Goal: Communication & Community: Share content

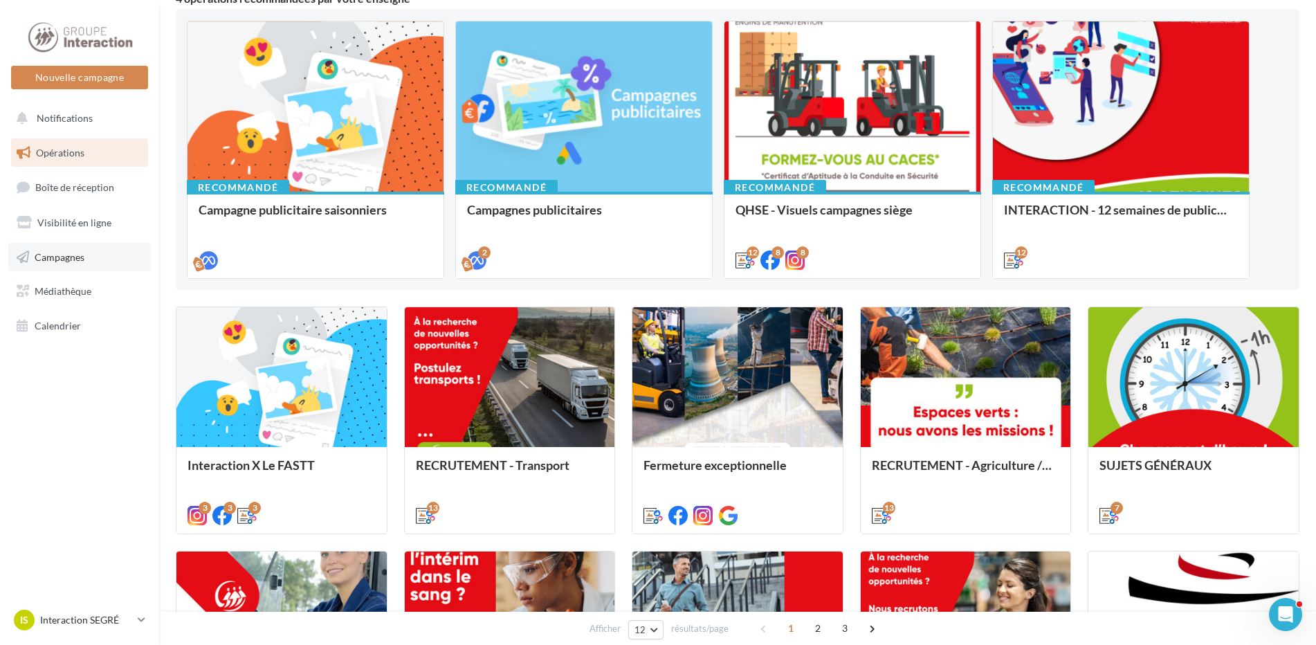
click at [72, 254] on span "Campagnes" at bounding box center [60, 257] width 50 height 12
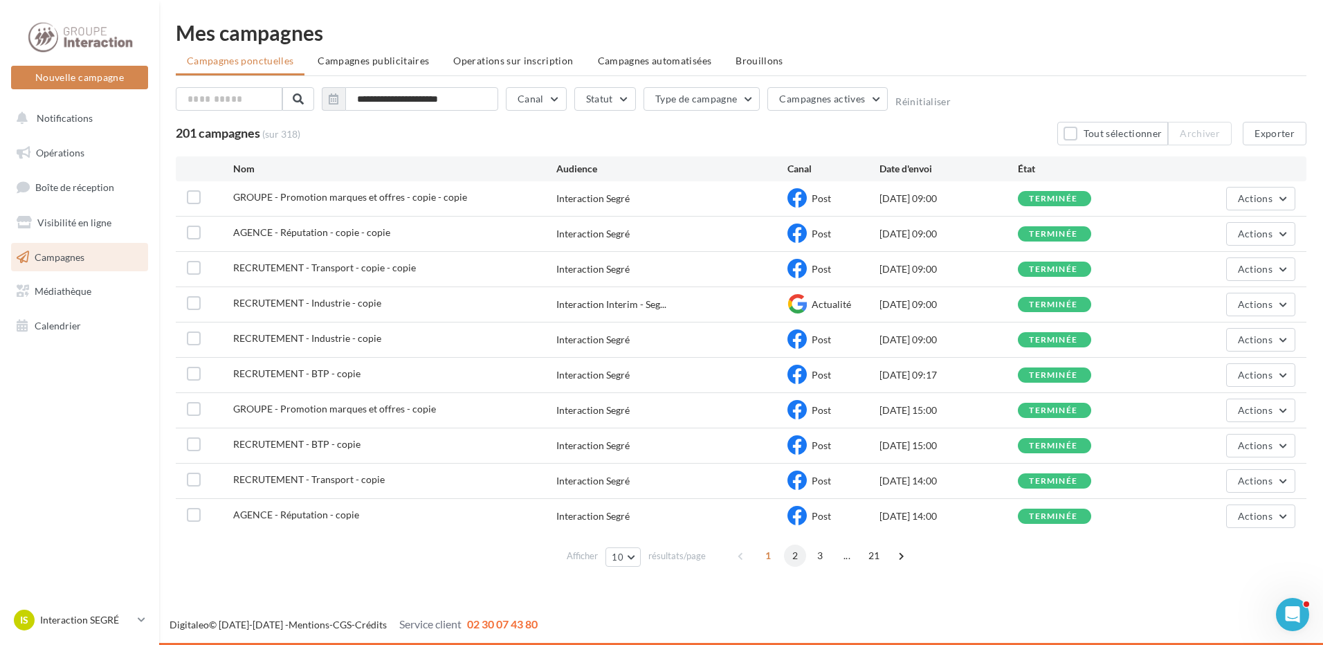
click at [803, 552] on span "2" at bounding box center [795, 556] width 22 height 22
click at [1293, 197] on button "Actions" at bounding box center [1260, 199] width 69 height 24
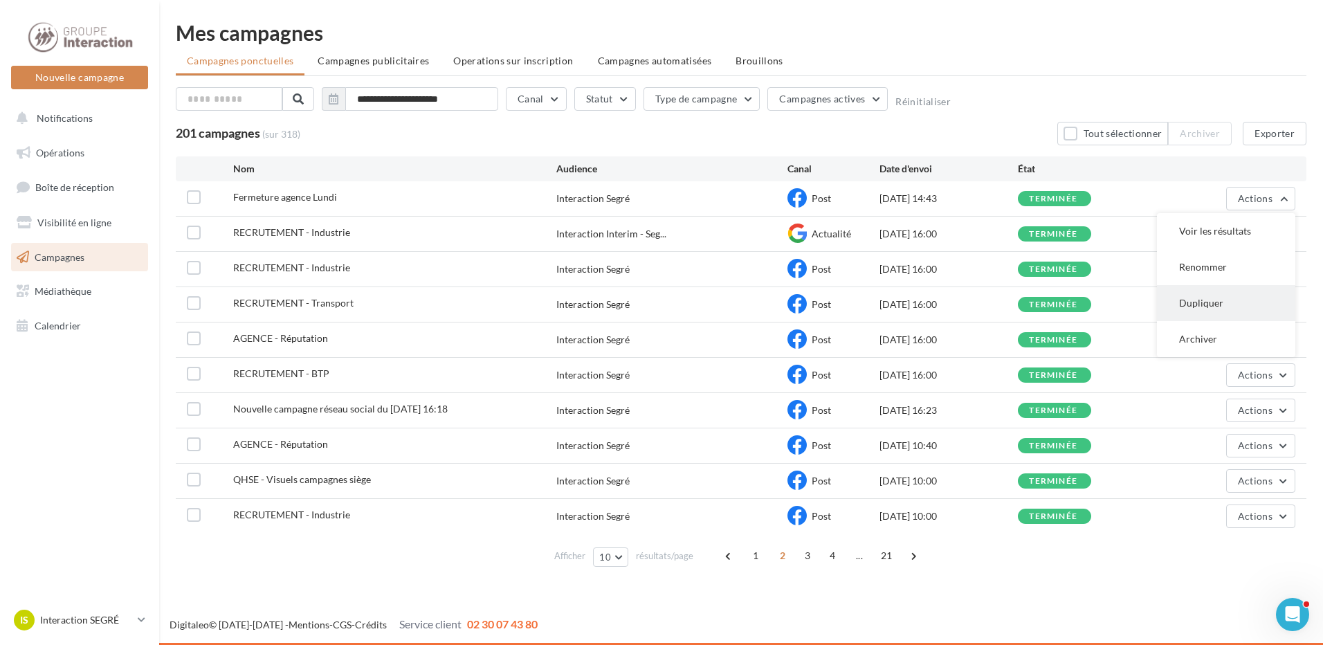
click at [1208, 300] on button "Dupliquer" at bounding box center [1226, 303] width 138 height 36
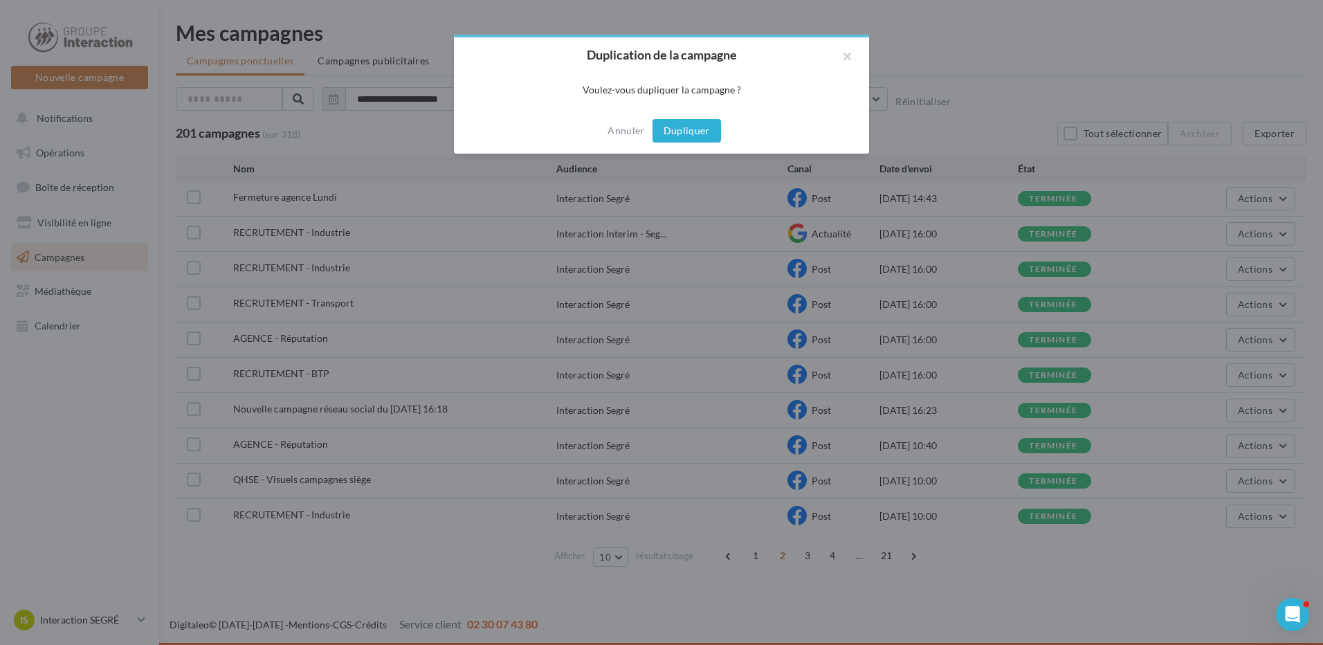
click at [700, 131] on button "Dupliquer" at bounding box center [687, 131] width 69 height 24
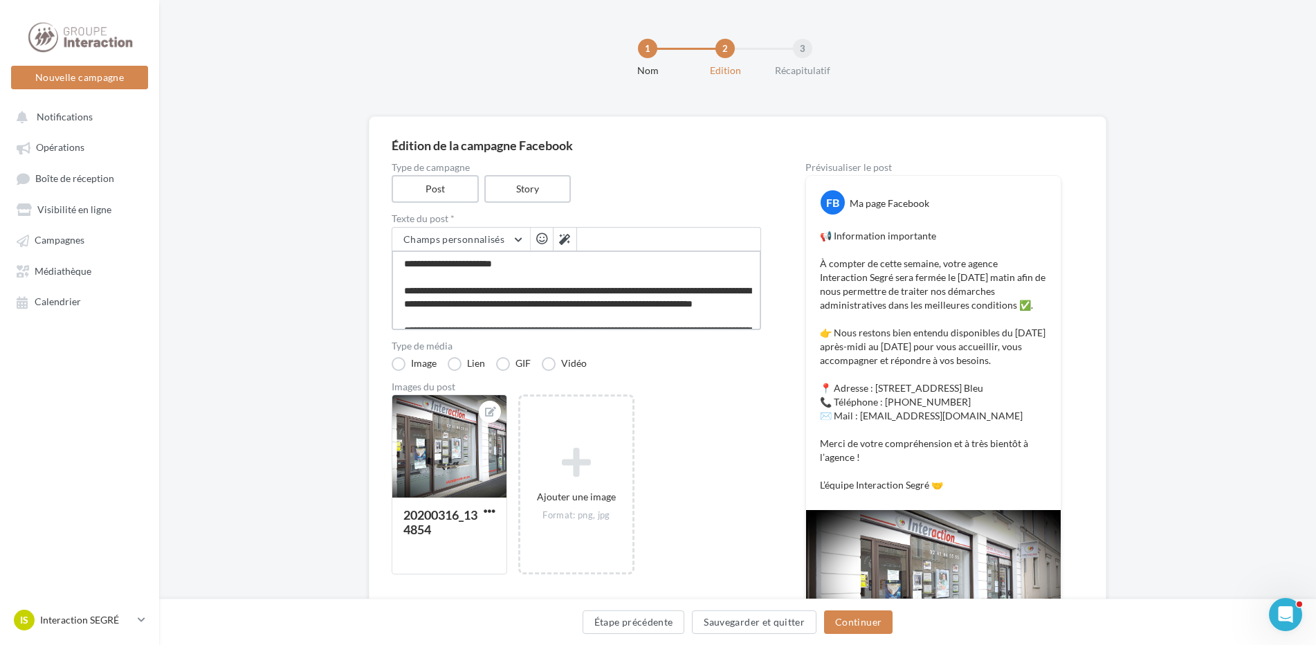
click at [532, 290] on textarea "**********" at bounding box center [577, 291] width 370 height 80
drag, startPoint x: 532, startPoint y: 290, endPoint x: 385, endPoint y: 294, distance: 146.8
click at [385, 294] on div "Édition de la campagne Facebook Type de campagne Post Story Texte du post * Cha…" at bounding box center [738, 411] width 738 height 590
type textarea "**********"
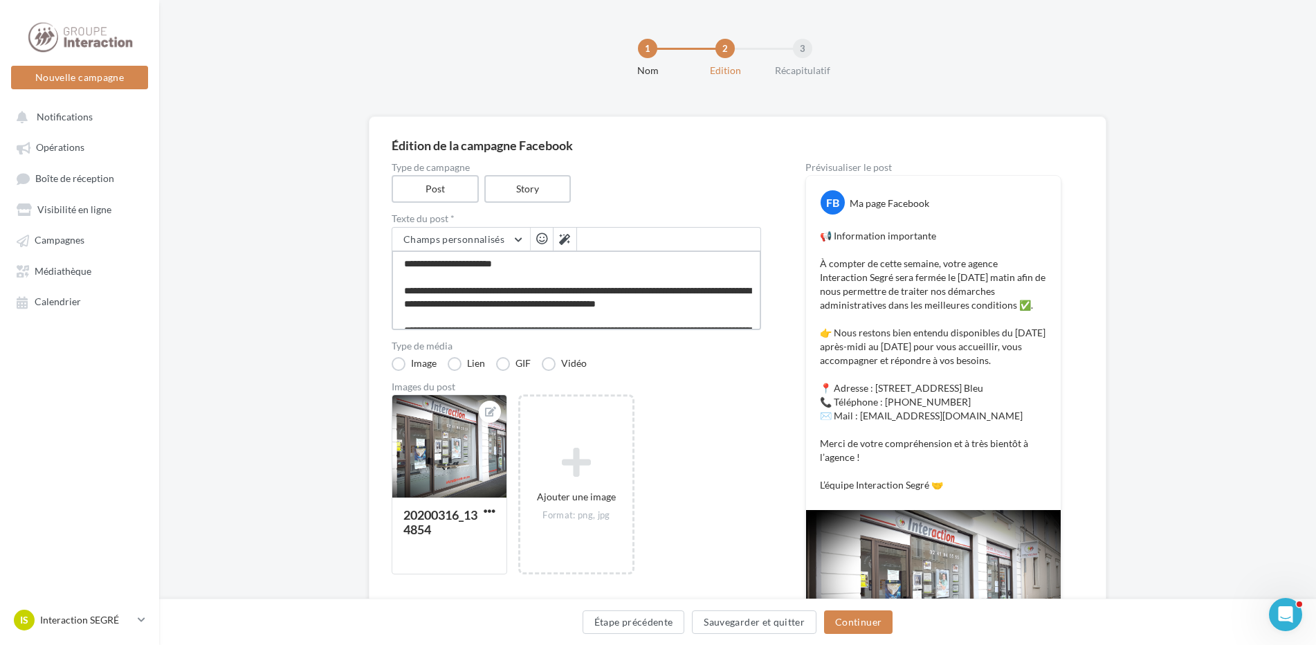
type textarea "**********"
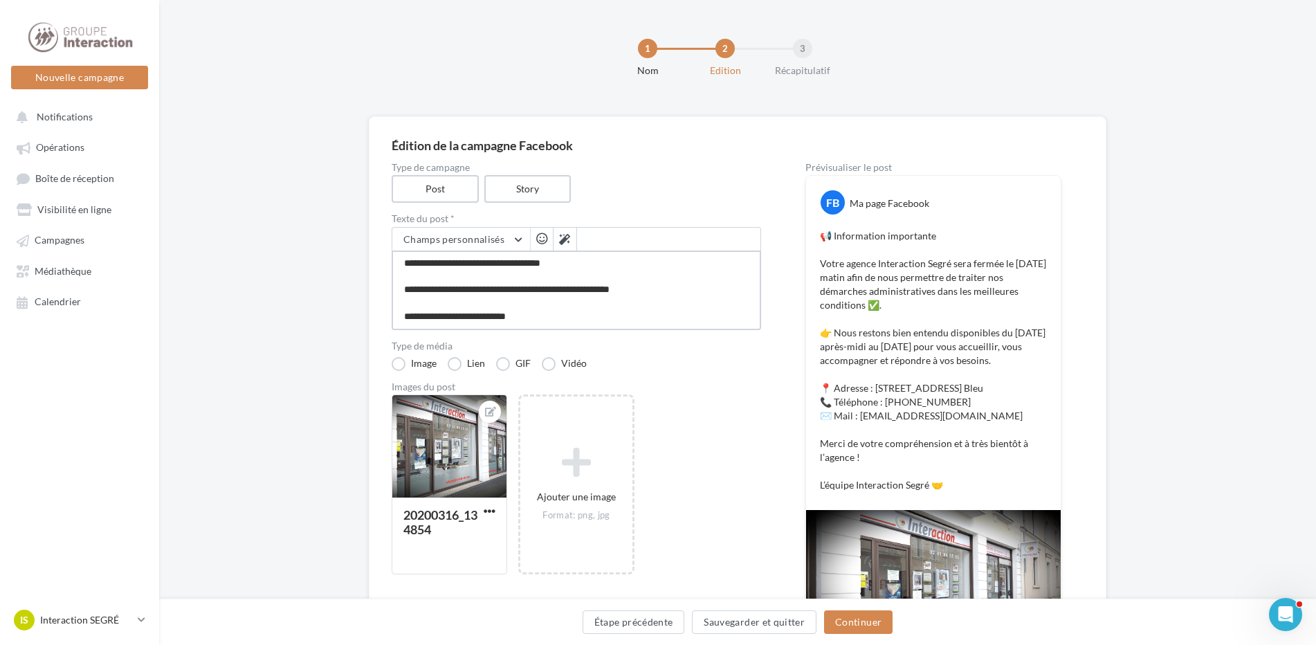
scroll to position [138, 0]
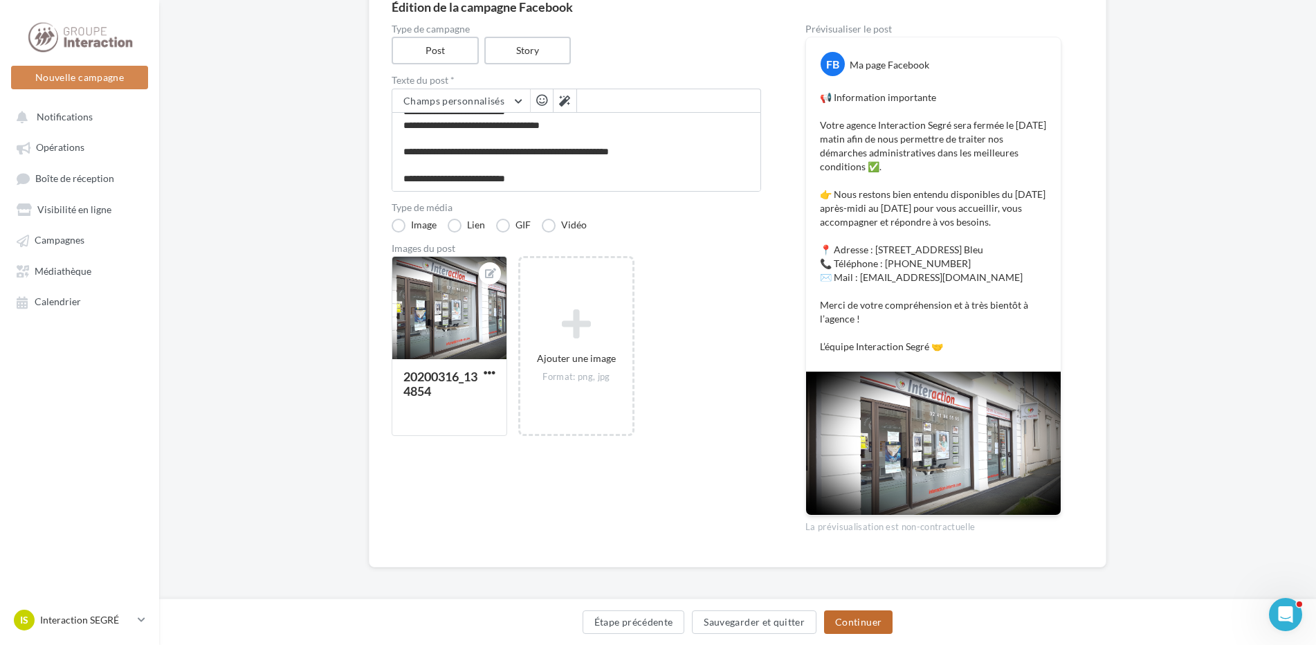
click at [880, 621] on button "Continuer" at bounding box center [858, 622] width 69 height 24
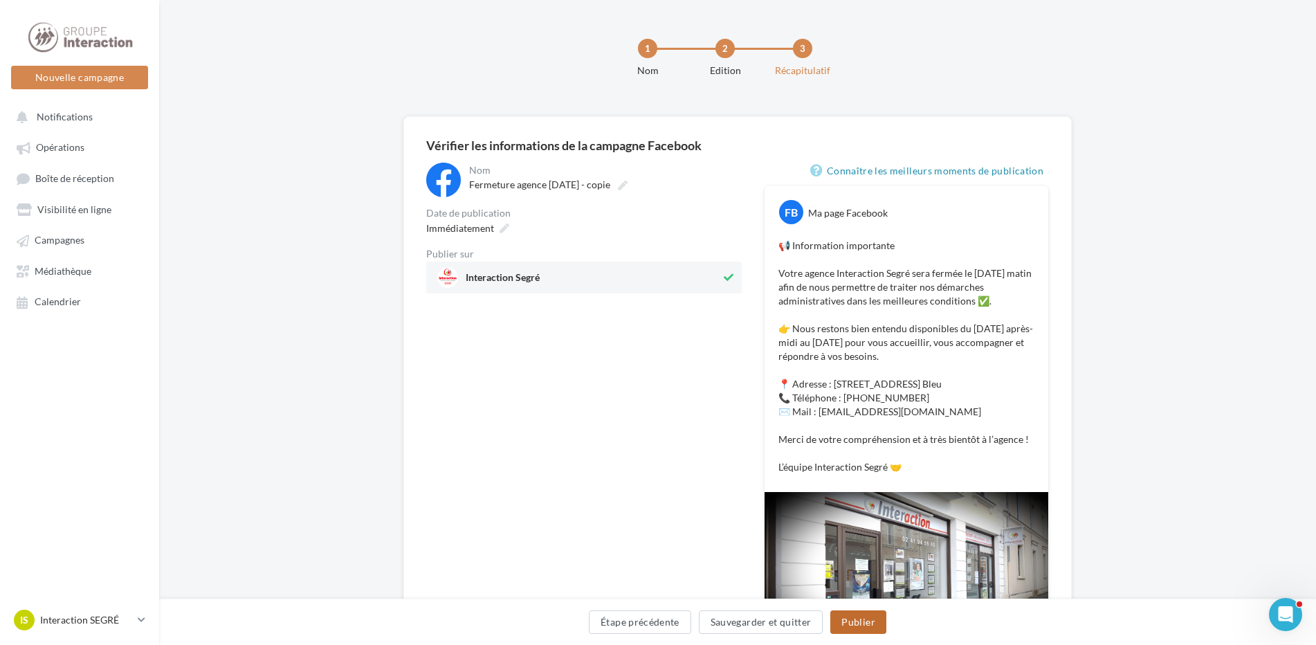
click at [846, 625] on button "Publier" at bounding box center [857, 622] width 55 height 24
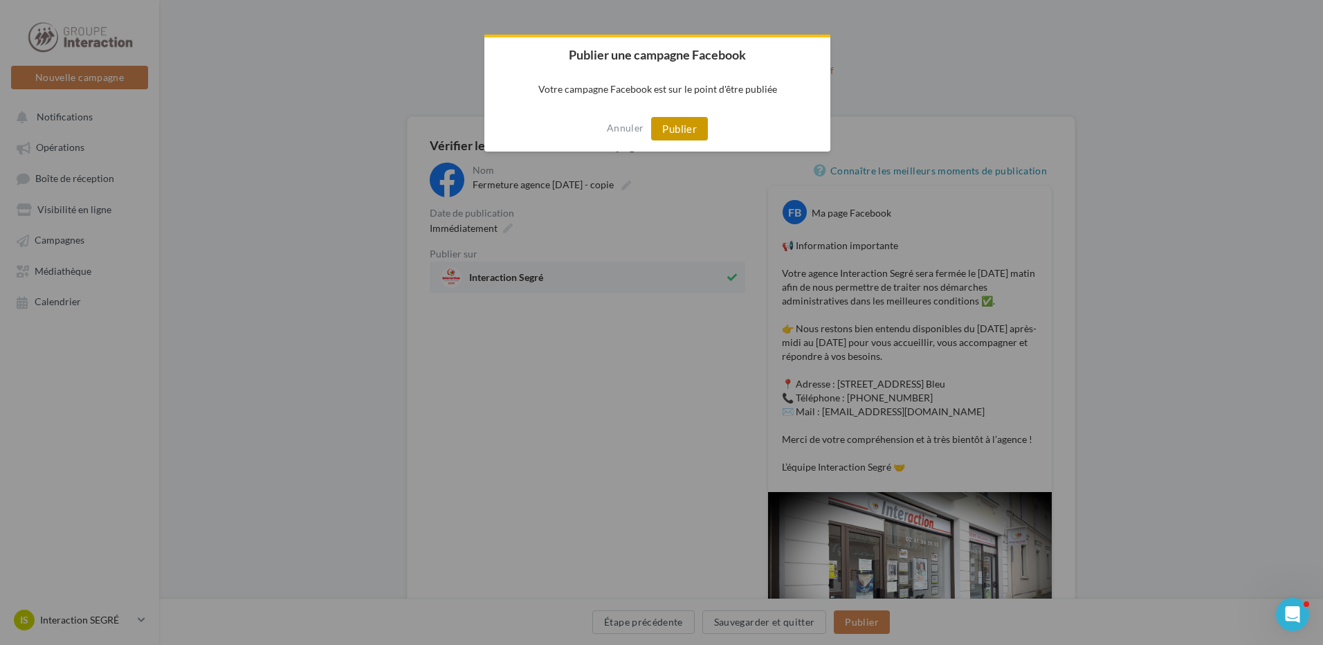
click at [685, 121] on button "Publier" at bounding box center [679, 129] width 57 height 24
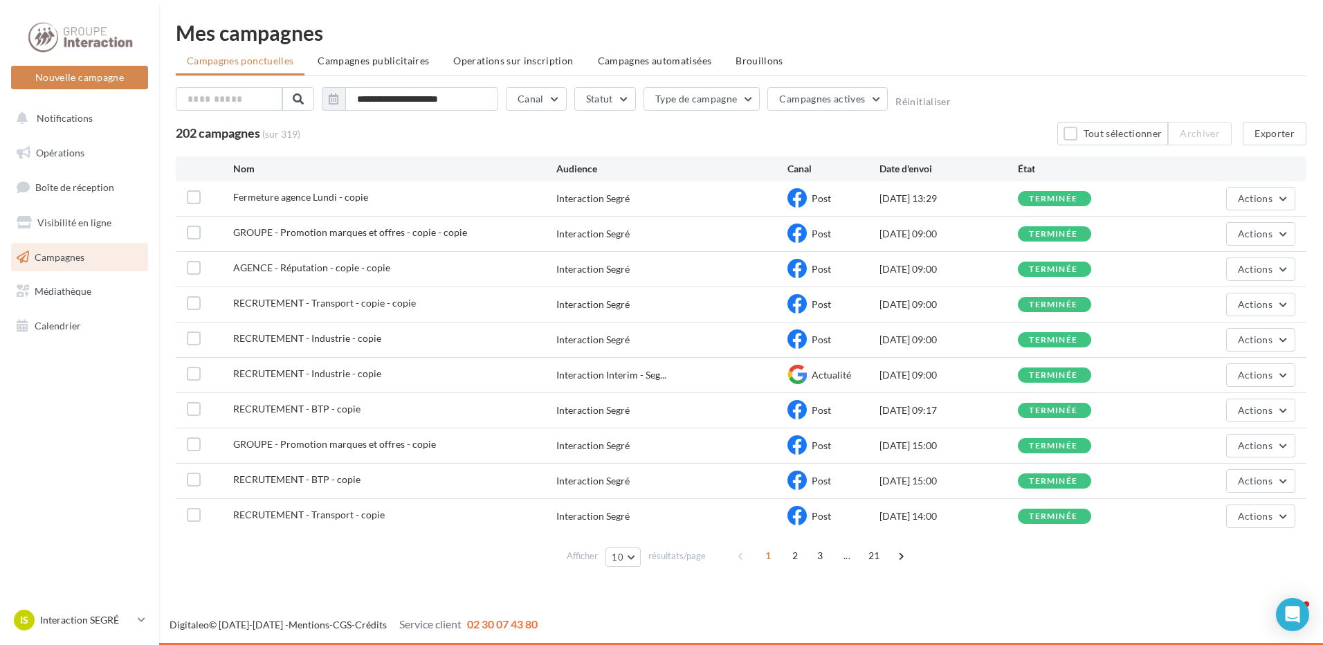
click at [79, 255] on span "Campagnes" at bounding box center [60, 257] width 50 height 12
click at [190, 407] on label at bounding box center [194, 409] width 14 height 14
click at [188, 412] on label at bounding box center [194, 409] width 14 height 14
click at [1275, 410] on button "Actions" at bounding box center [1260, 411] width 69 height 24
click at [1214, 520] on button "Dupliquer" at bounding box center [1226, 515] width 138 height 36
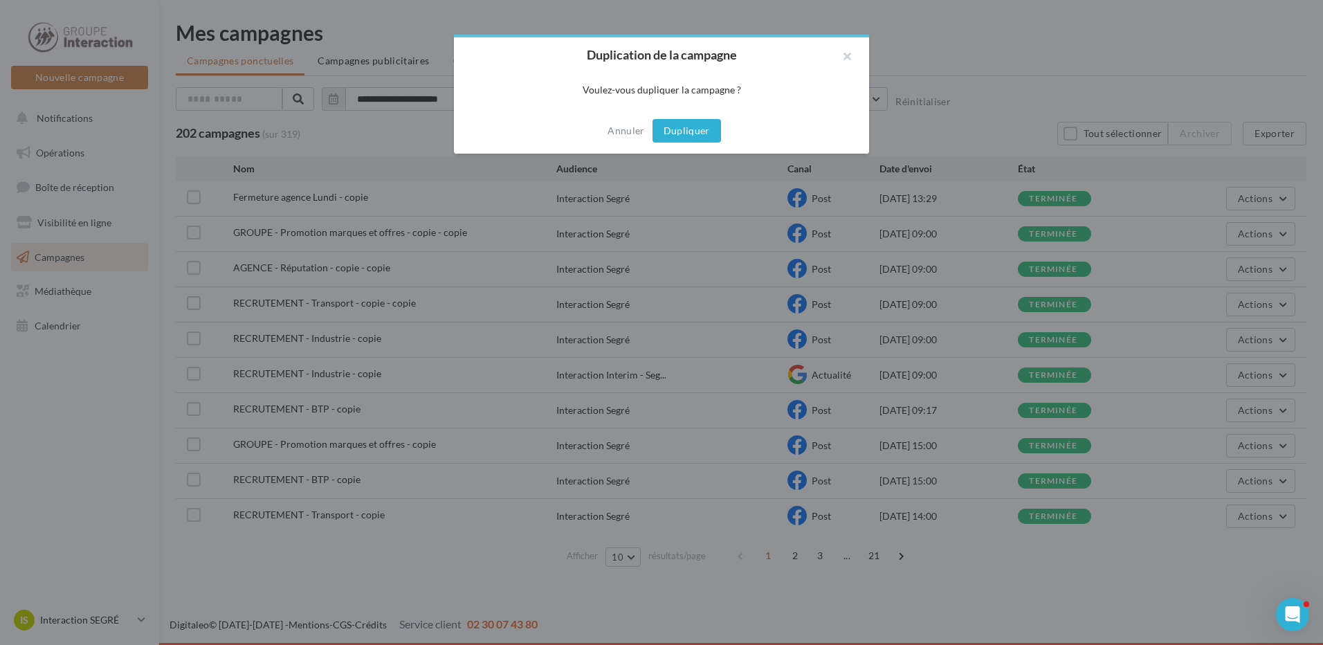
click at [695, 122] on button "Dupliquer" at bounding box center [687, 131] width 69 height 24
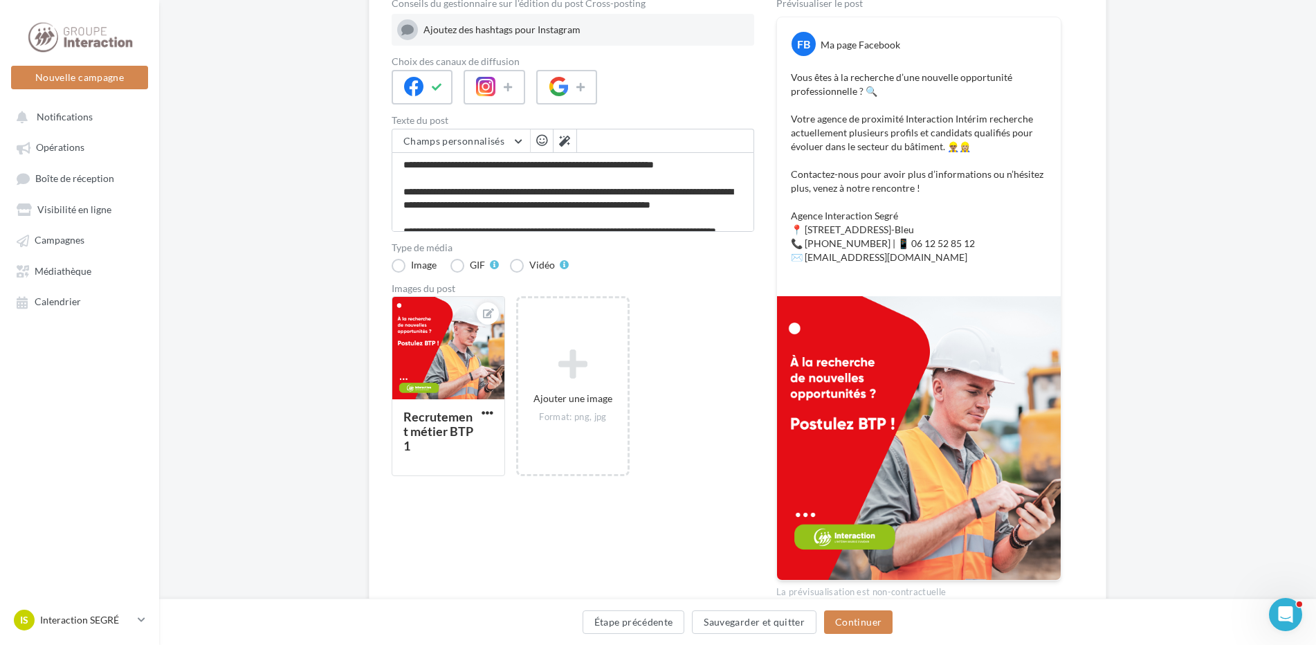
scroll to position [233, 0]
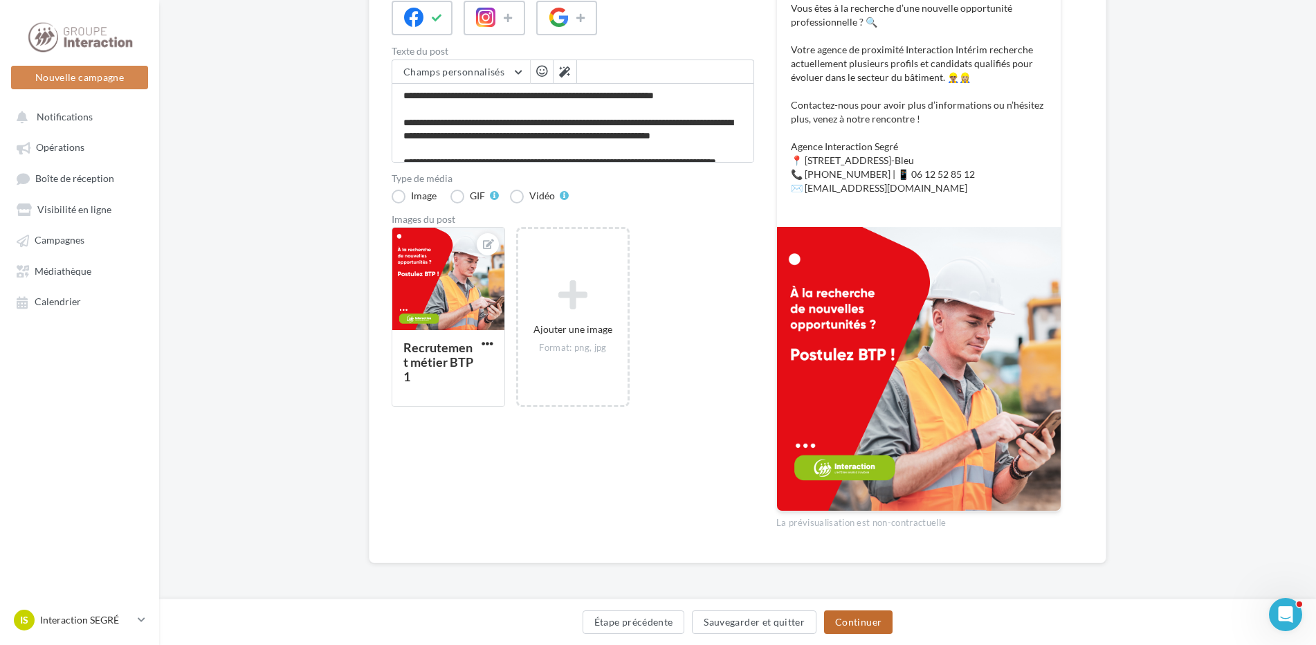
click at [884, 619] on button "Continuer" at bounding box center [858, 622] width 69 height 24
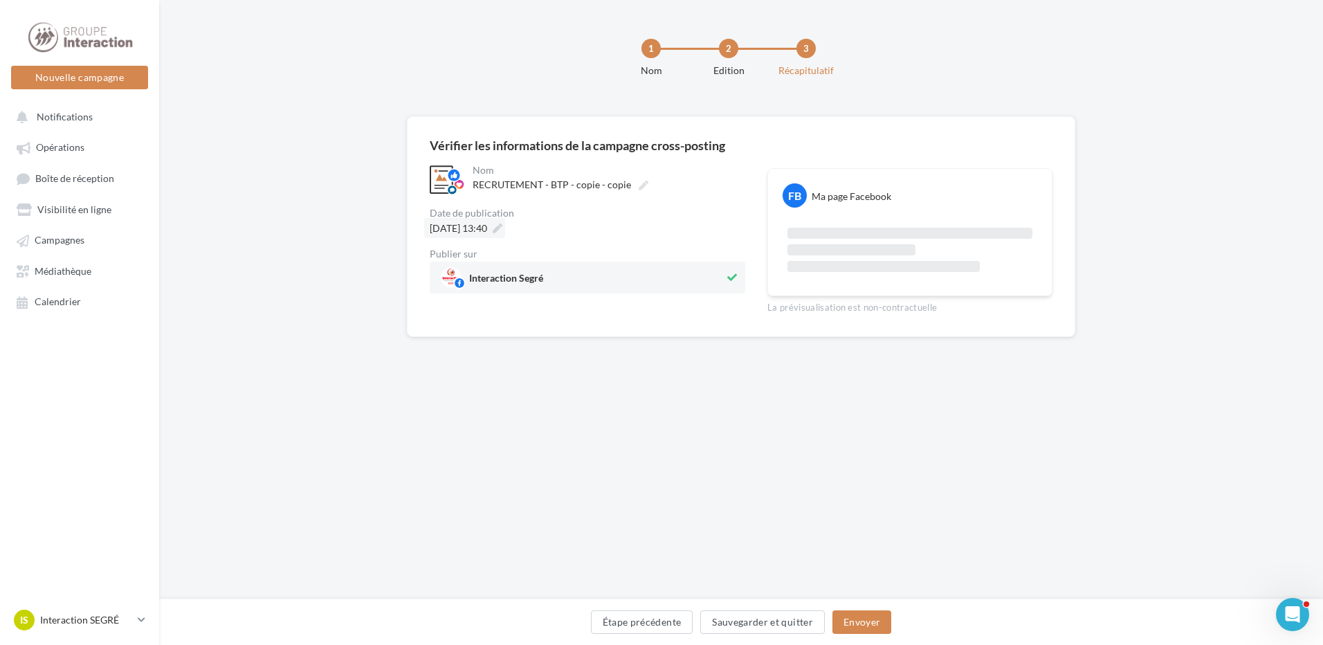
click at [505, 226] on div "[DATE] 13:40" at bounding box center [464, 228] width 81 height 20
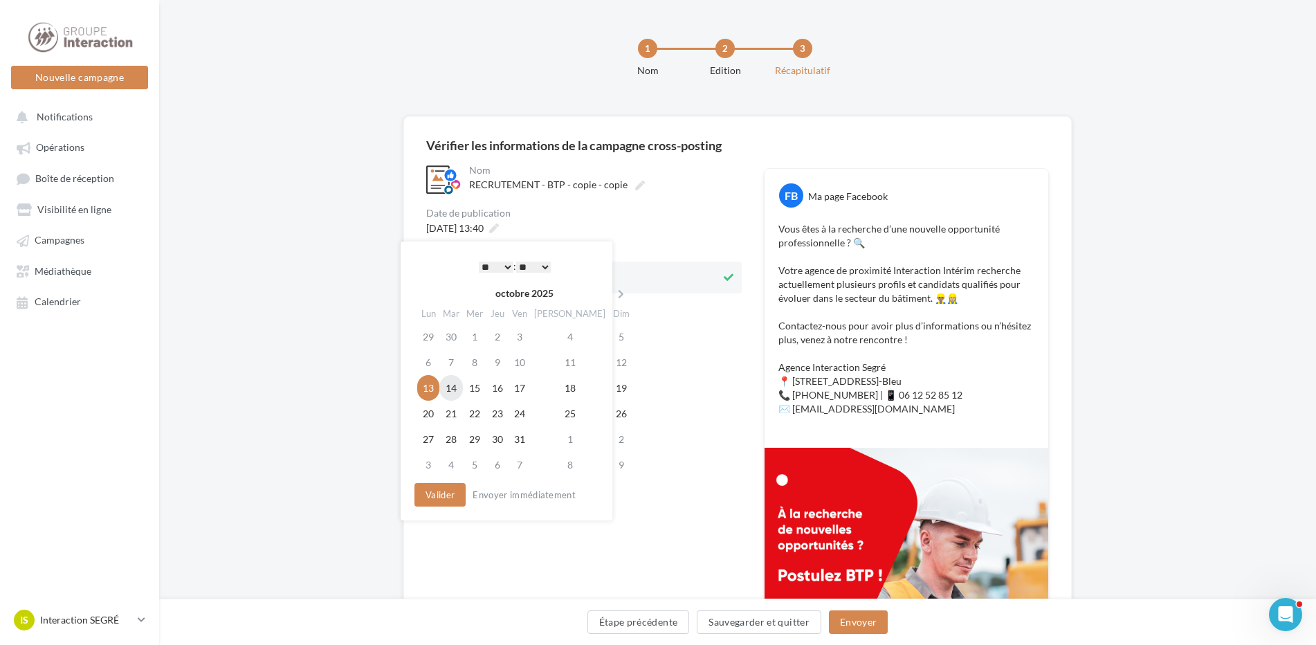
click at [452, 393] on td "14" at bounding box center [451, 388] width 24 height 26
click at [451, 487] on button "Valider" at bounding box center [436, 495] width 51 height 24
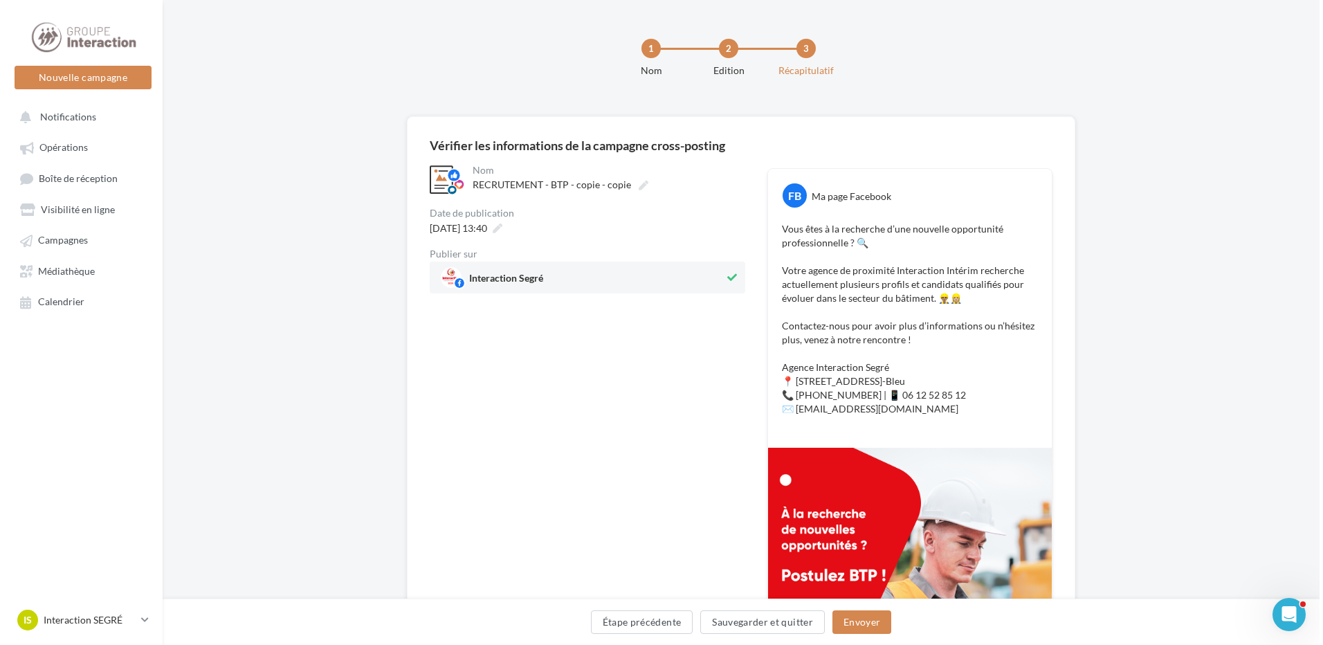
scroll to position [208, 0]
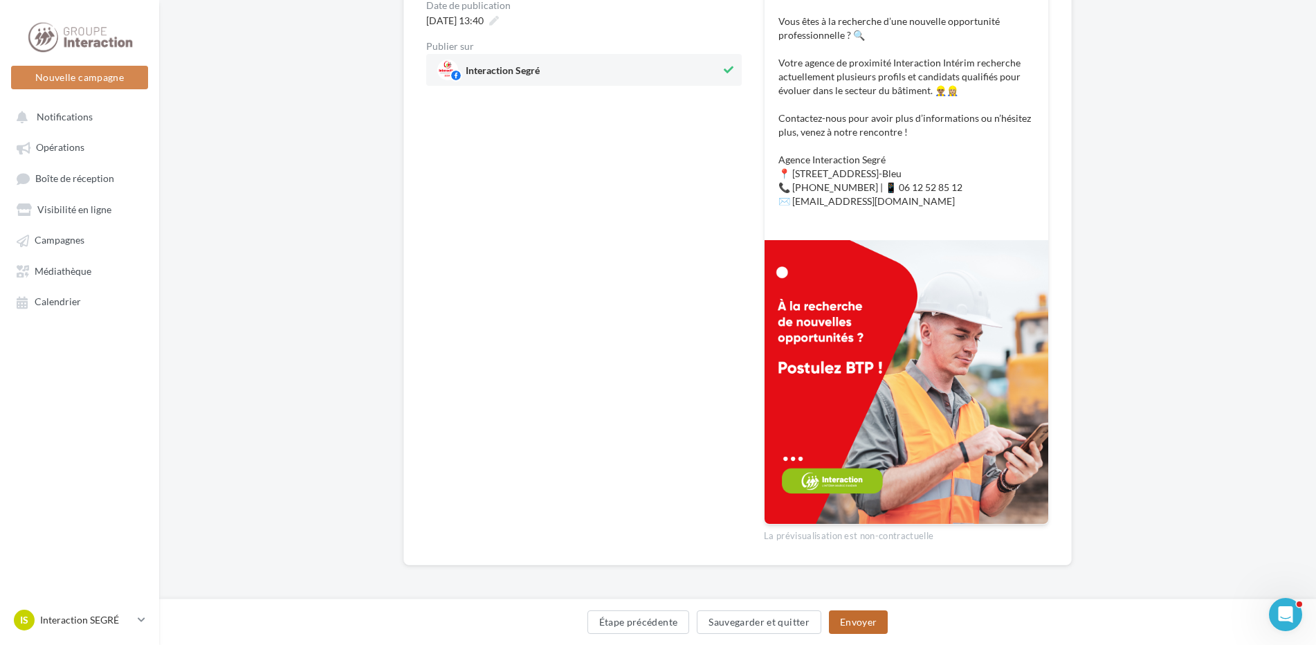
click at [874, 628] on button "Envoyer" at bounding box center [858, 622] width 59 height 24
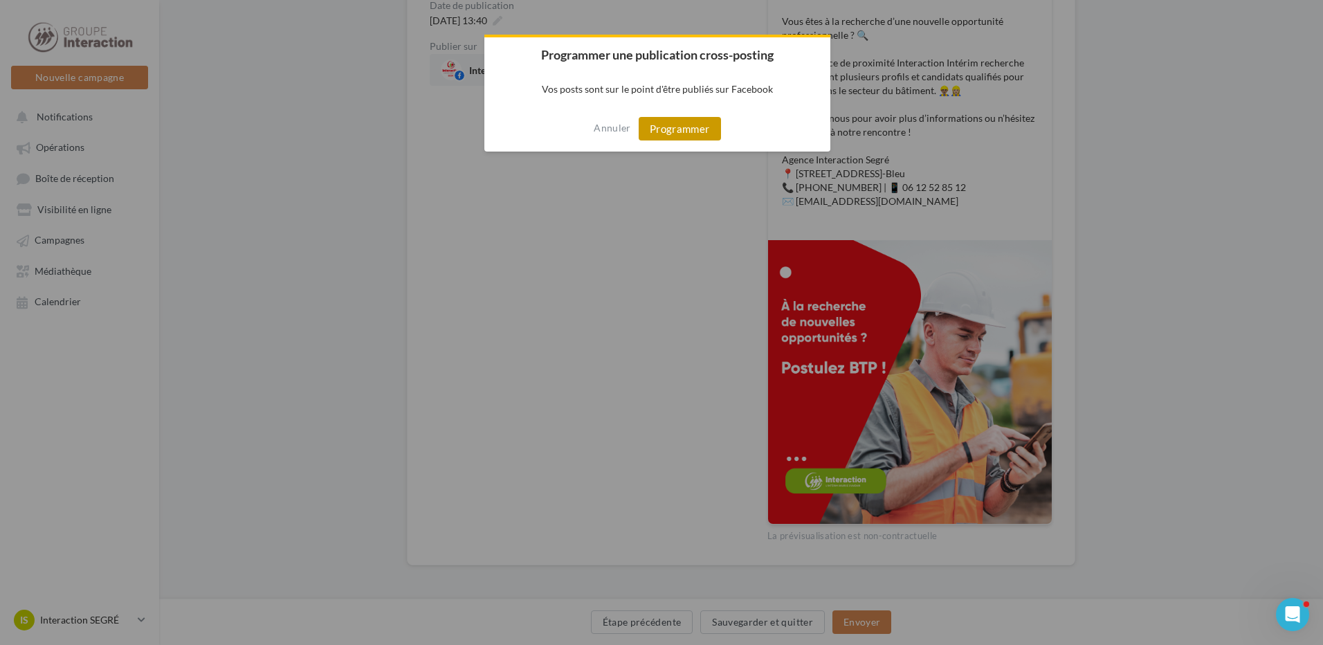
click at [691, 118] on button "Programmer" at bounding box center [680, 129] width 82 height 24
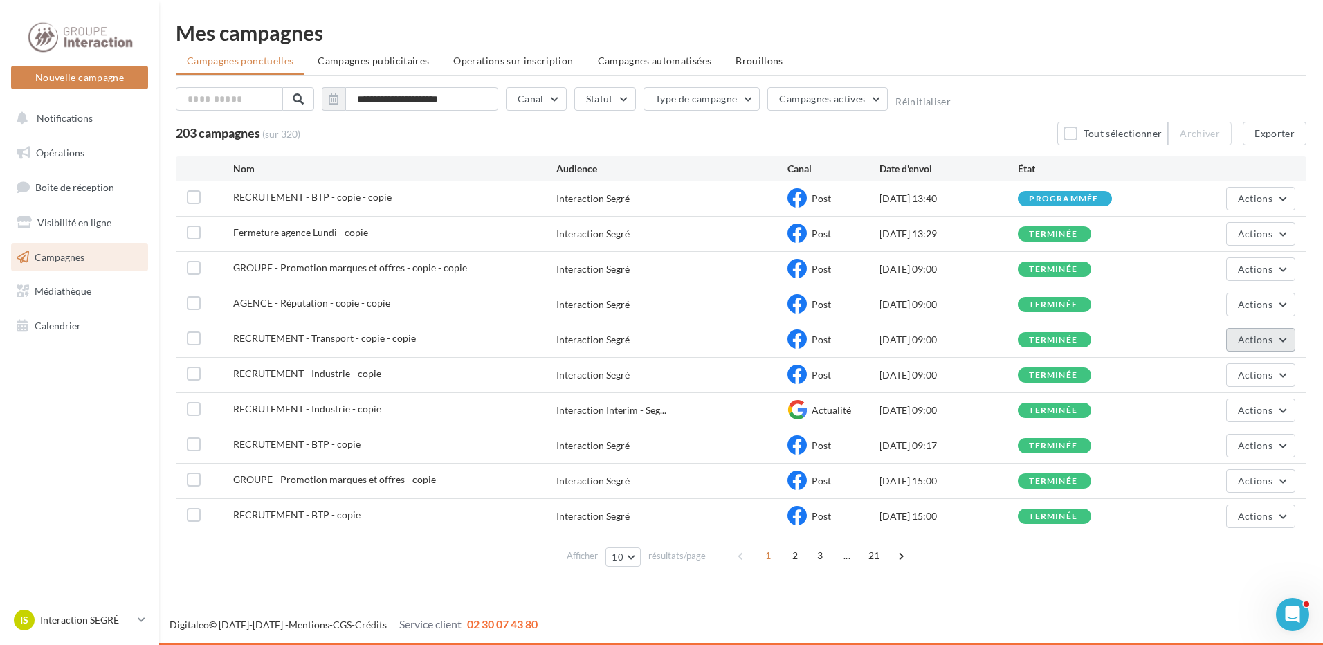
click at [1286, 333] on button "Actions" at bounding box center [1260, 340] width 69 height 24
click at [1226, 444] on button "Dupliquer" at bounding box center [1226, 444] width 138 height 36
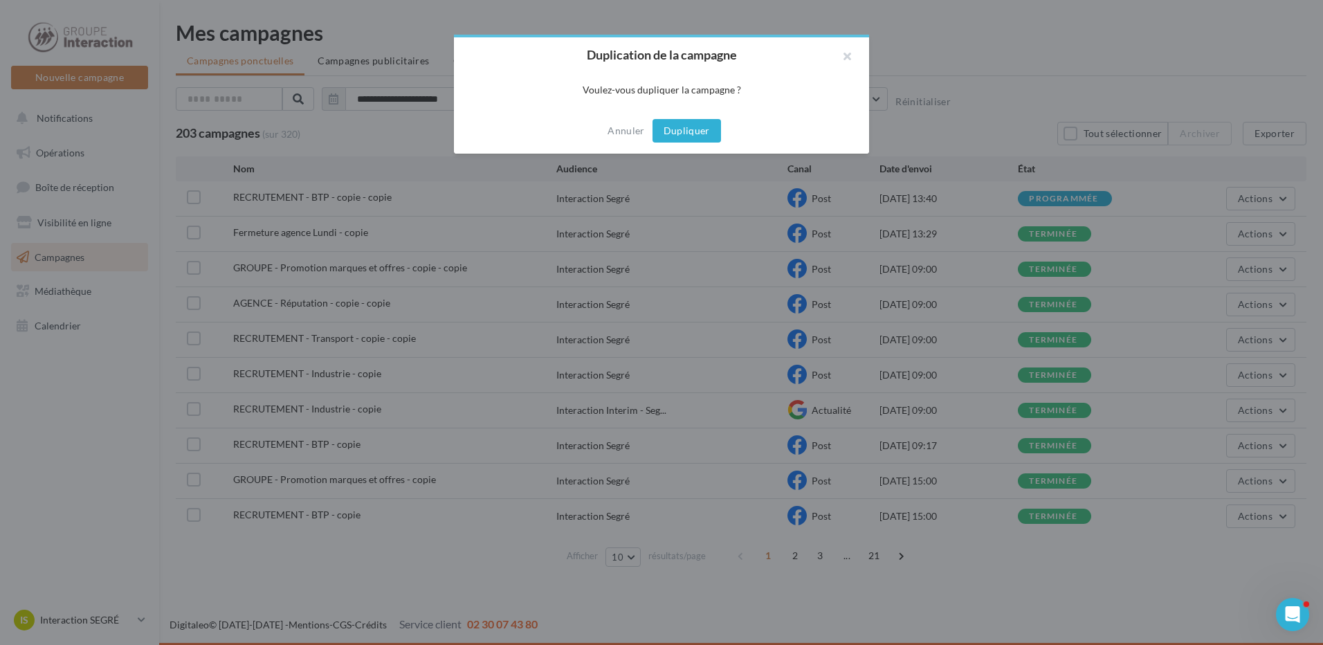
click at [707, 139] on button "Dupliquer" at bounding box center [687, 131] width 69 height 24
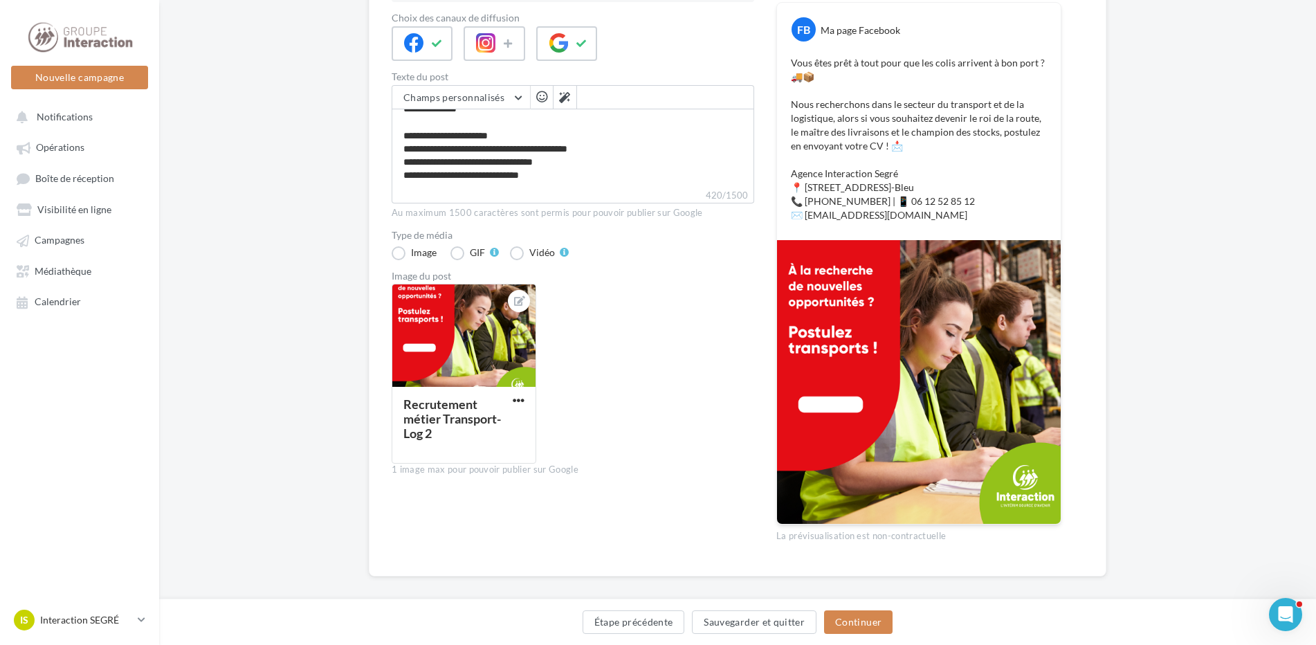
scroll to position [221, 0]
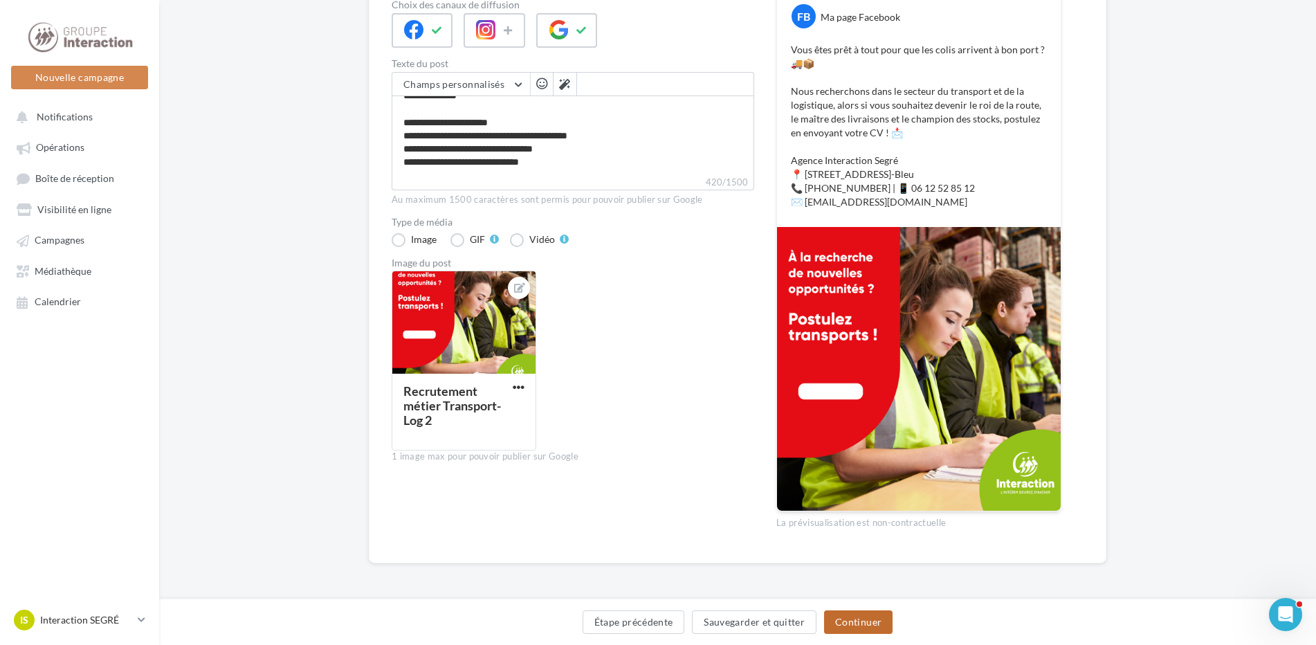
click at [875, 619] on button "Continuer" at bounding box center [858, 622] width 69 height 24
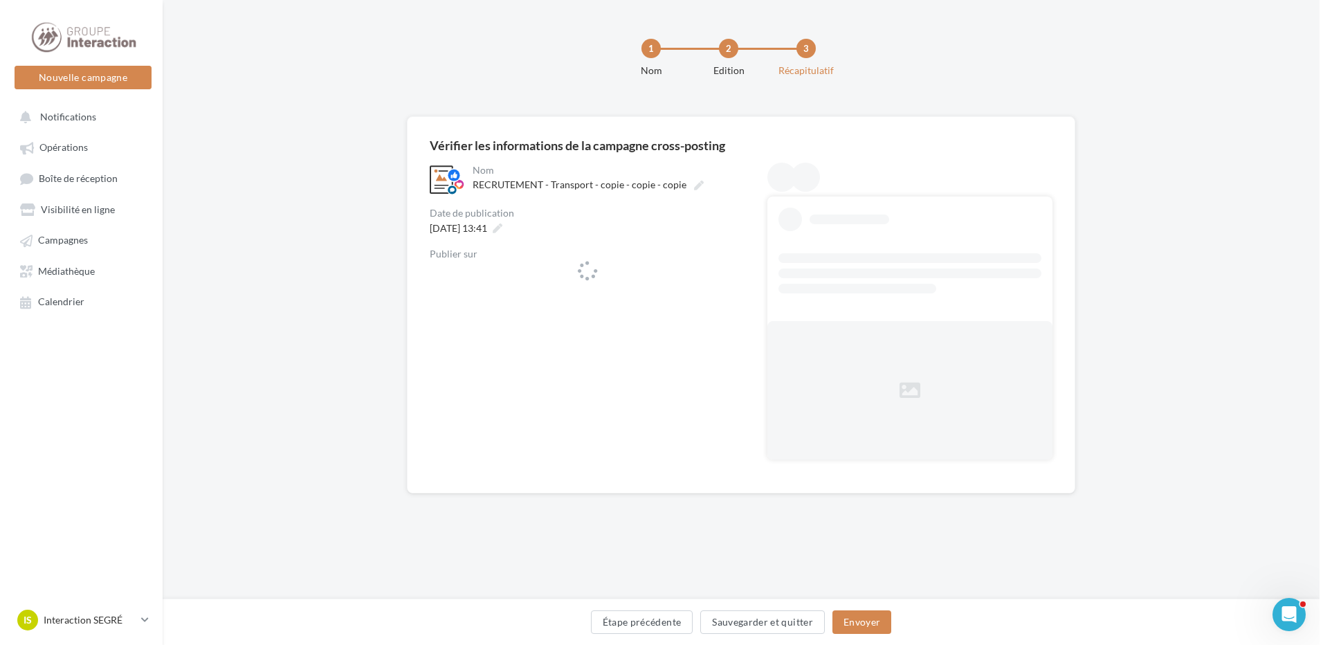
scroll to position [0, 0]
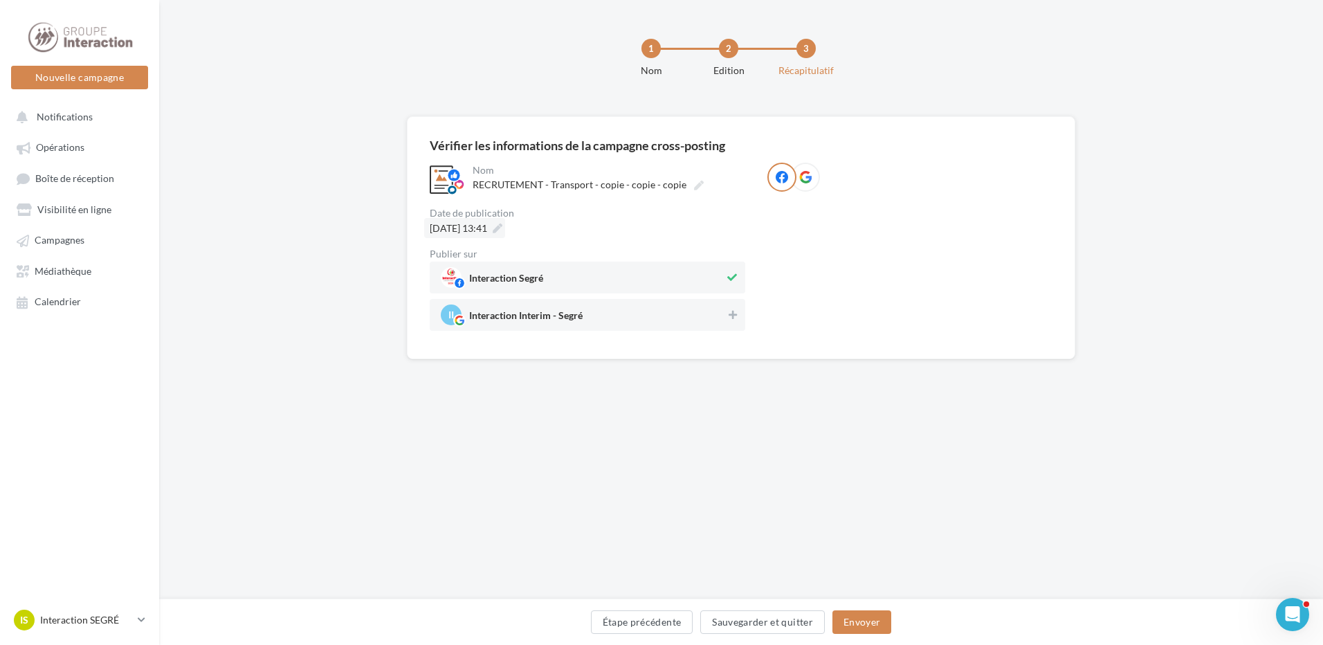
click at [502, 228] on icon at bounding box center [498, 229] width 10 height 10
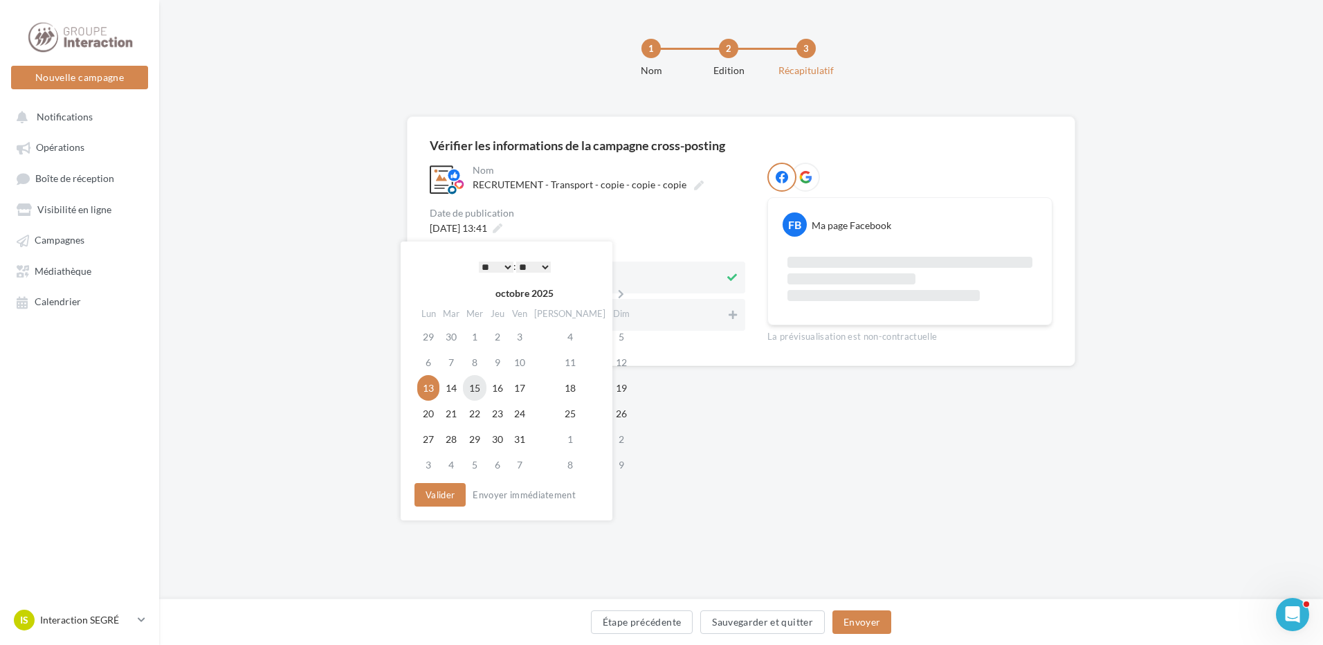
click at [483, 384] on td "15" at bounding box center [475, 388] width 24 height 26
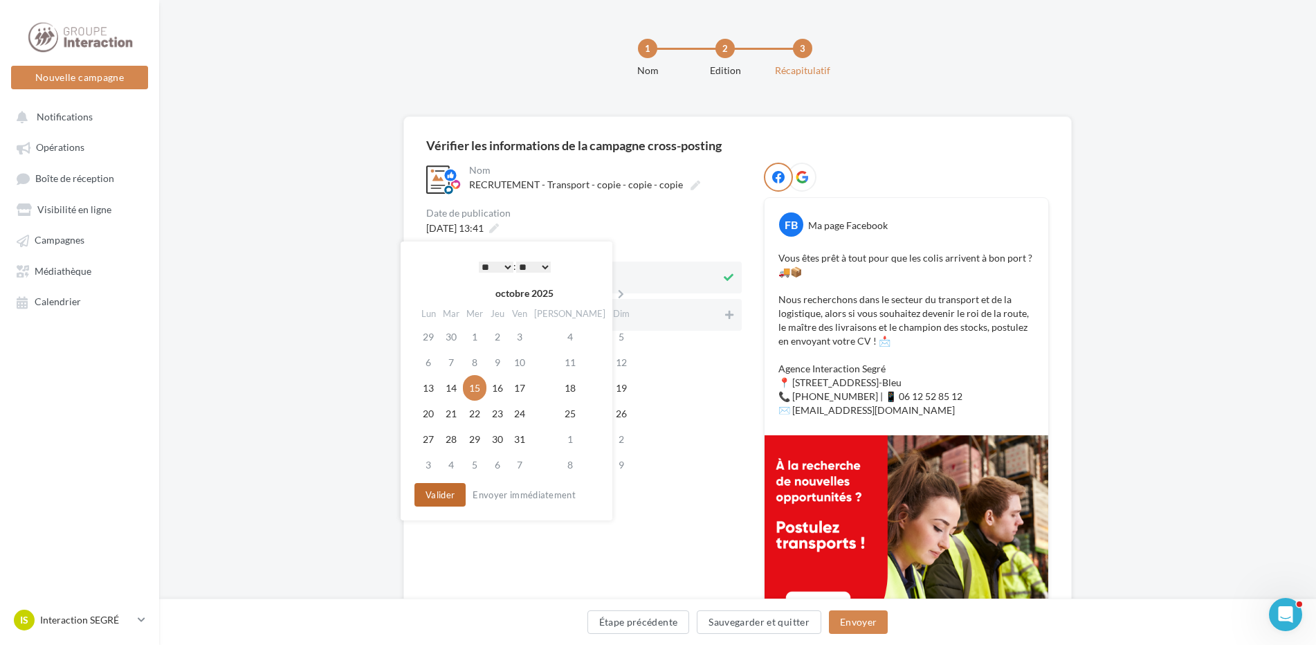
click at [438, 502] on button "Valider" at bounding box center [440, 495] width 51 height 24
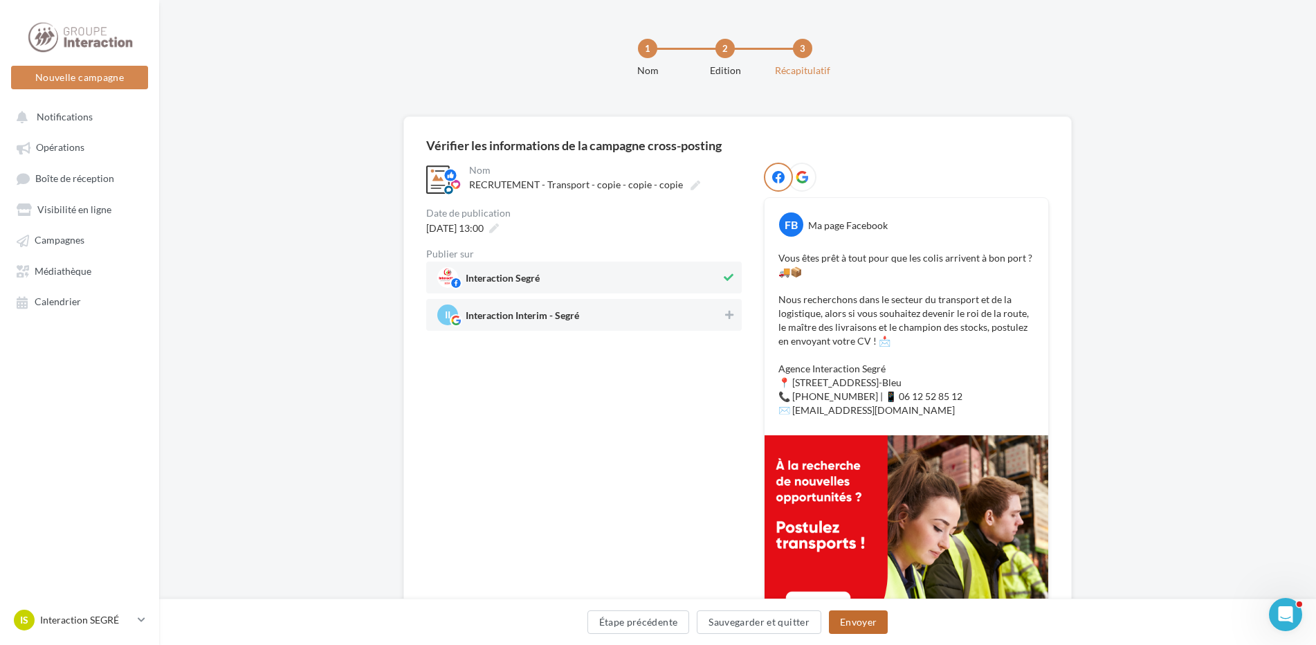
click at [859, 628] on button "Envoyer" at bounding box center [858, 622] width 59 height 24
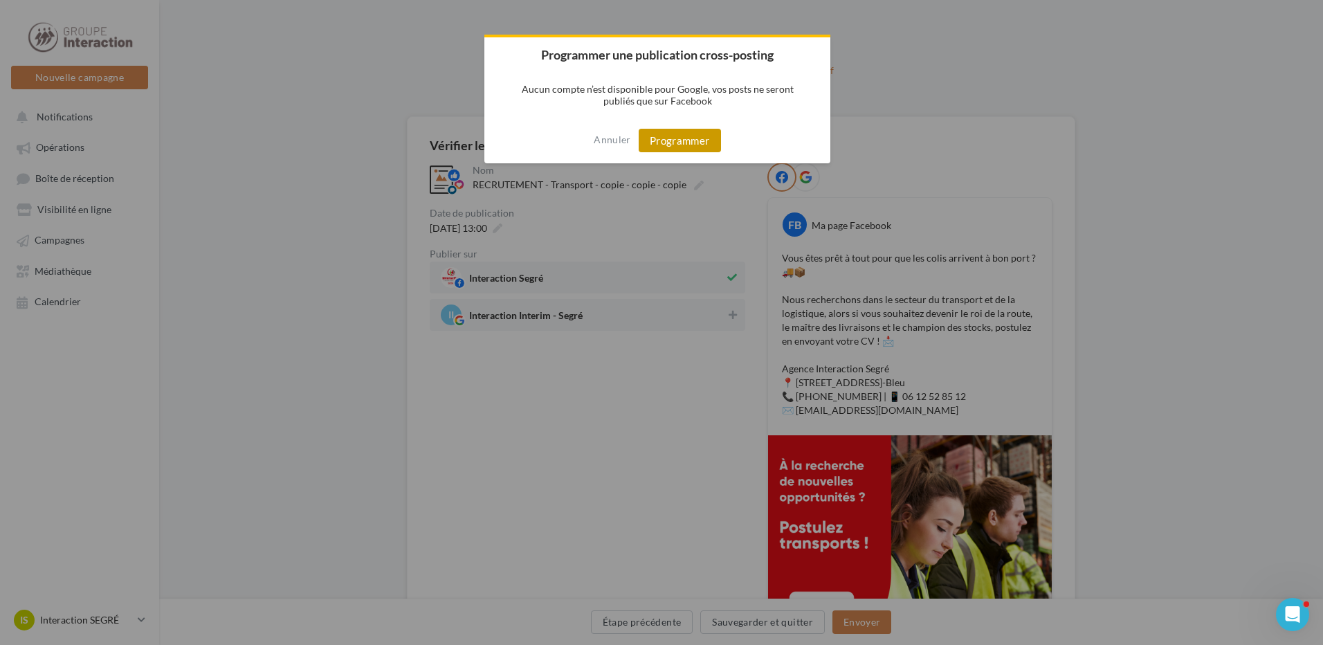
click at [689, 130] on button "Programmer" at bounding box center [680, 141] width 82 height 24
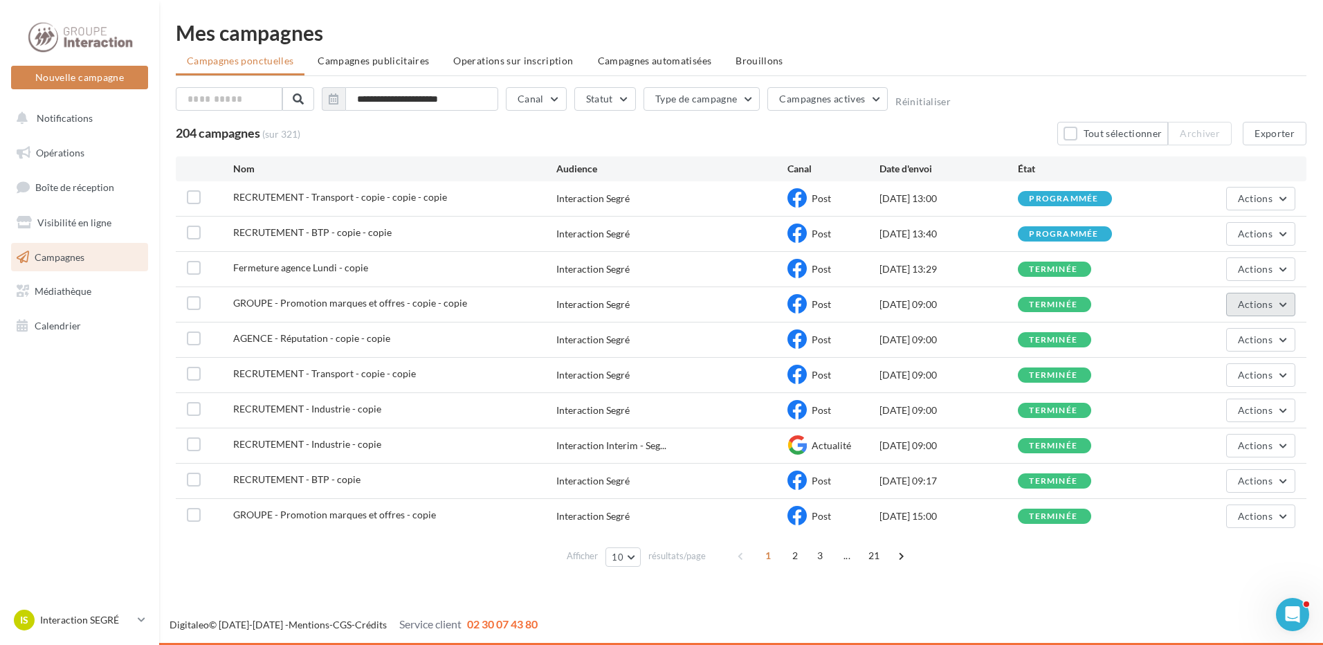
click at [1290, 304] on button "Actions" at bounding box center [1260, 305] width 69 height 24
click at [1203, 408] on button "Dupliquer" at bounding box center [1226, 409] width 138 height 36
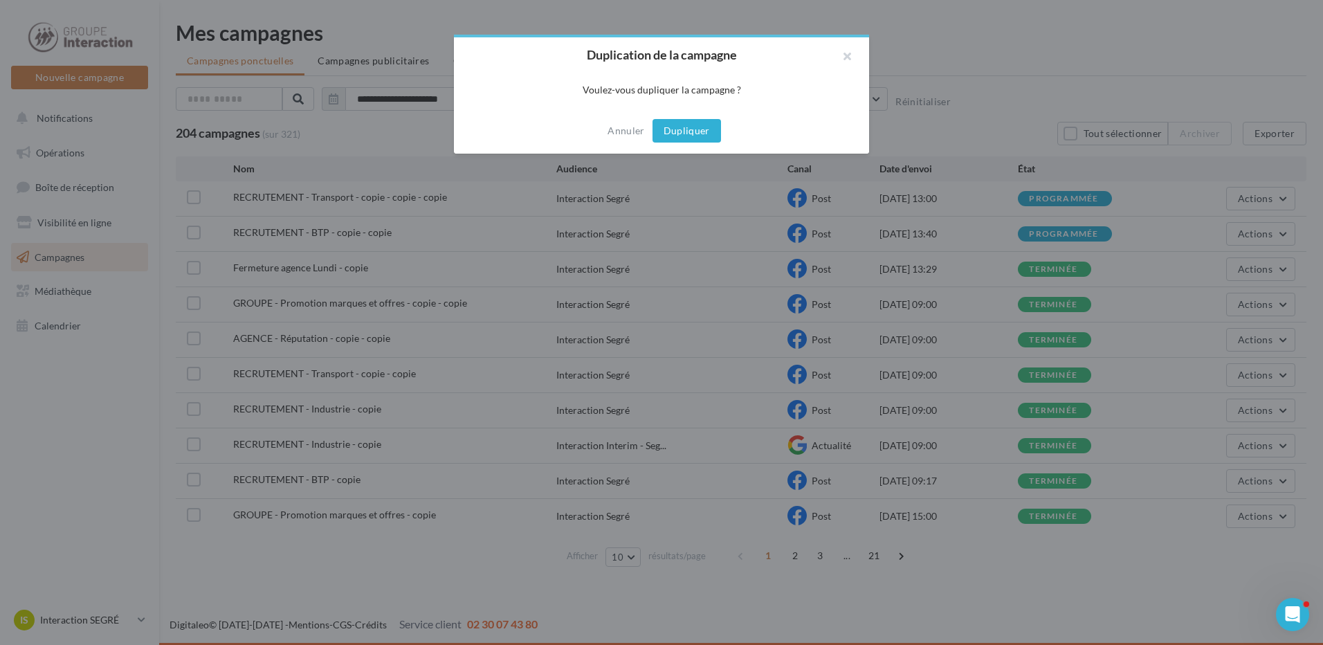
click at [698, 127] on button "Dupliquer" at bounding box center [687, 131] width 69 height 24
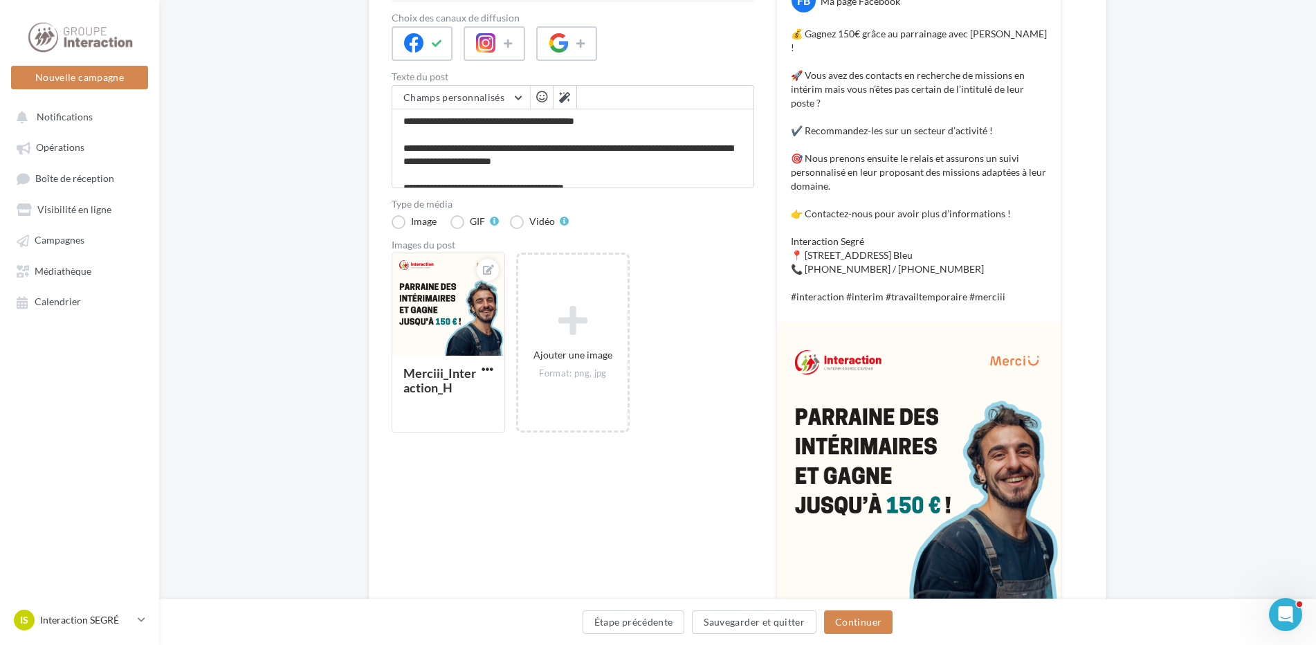
scroll to position [289, 0]
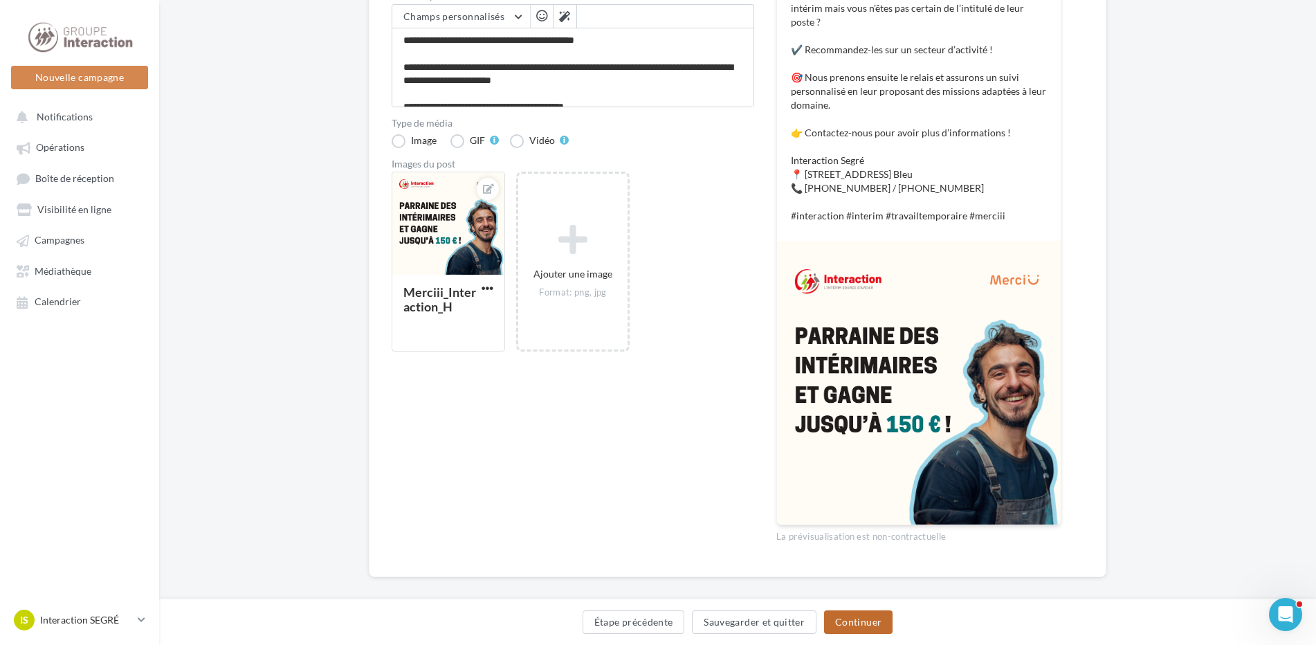
click at [876, 631] on button "Continuer" at bounding box center [858, 622] width 69 height 24
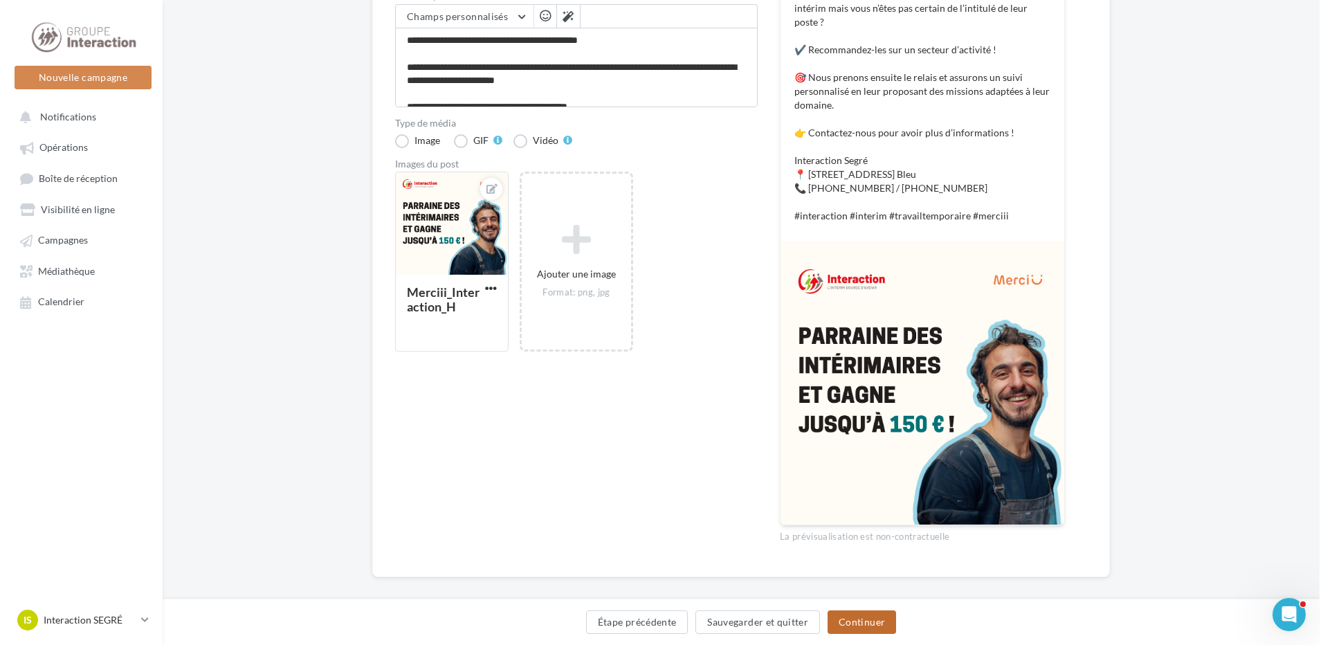
scroll to position [0, 0]
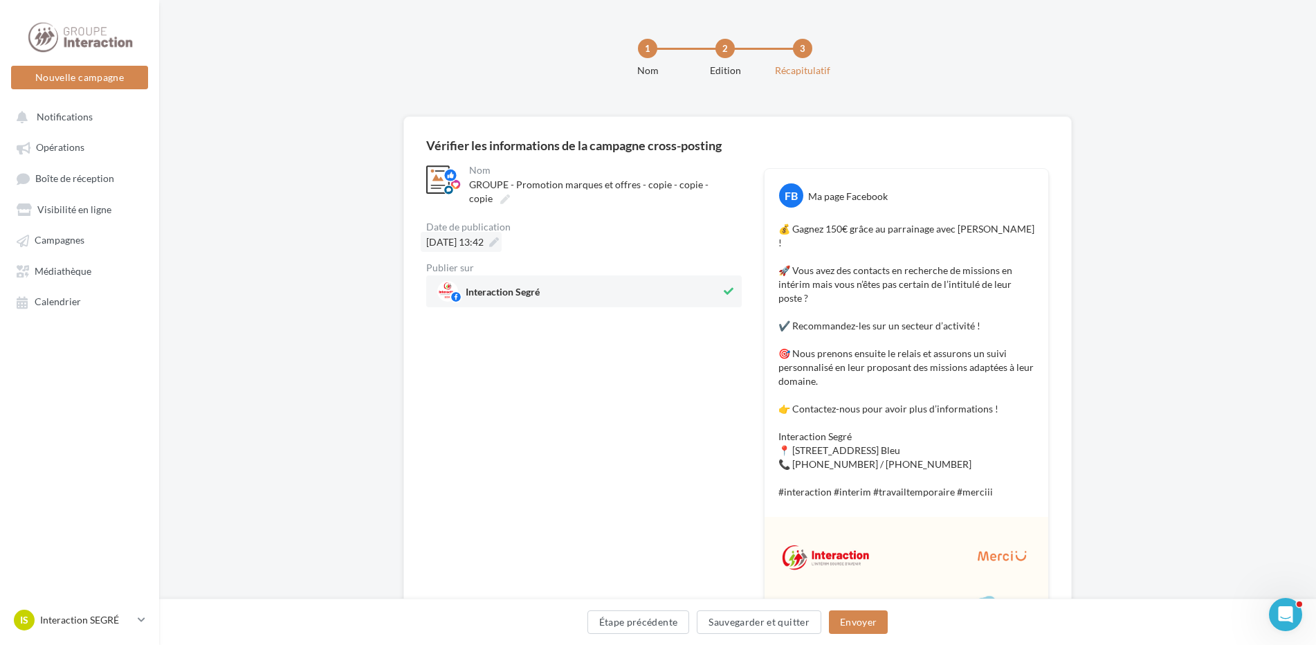
click at [499, 241] on icon at bounding box center [494, 242] width 10 height 10
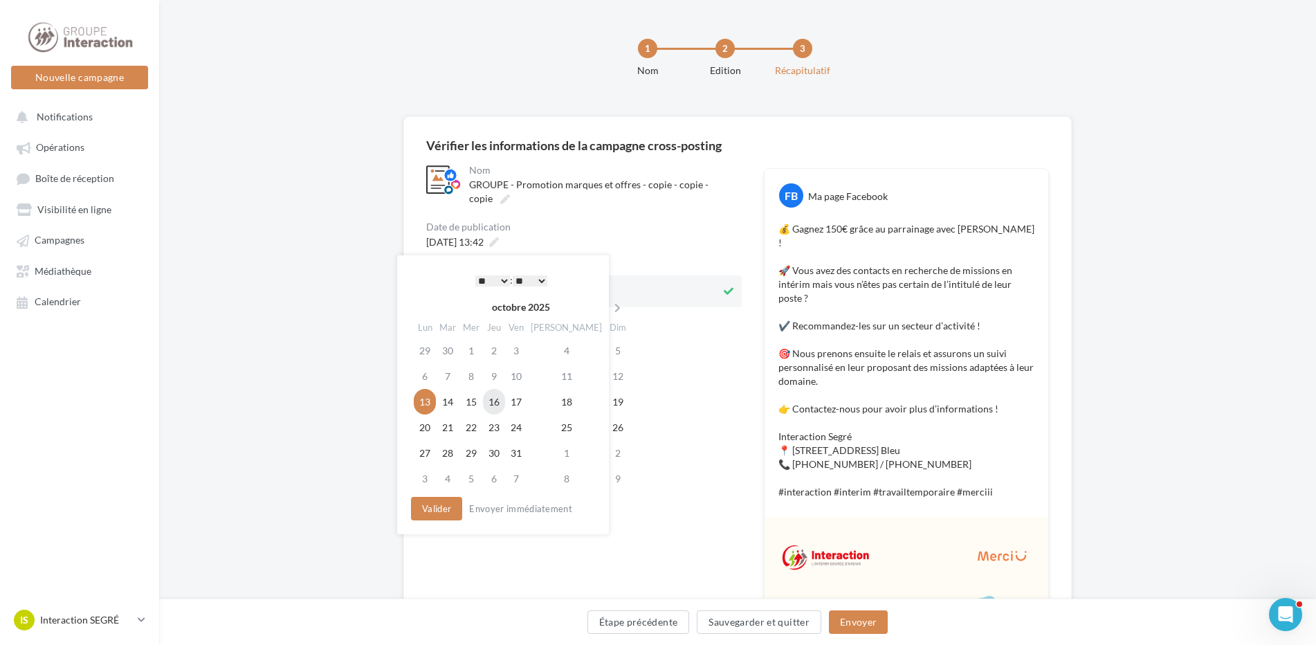
click at [500, 408] on td "16" at bounding box center [494, 402] width 22 height 26
click at [443, 509] on button "Valider" at bounding box center [436, 509] width 51 height 24
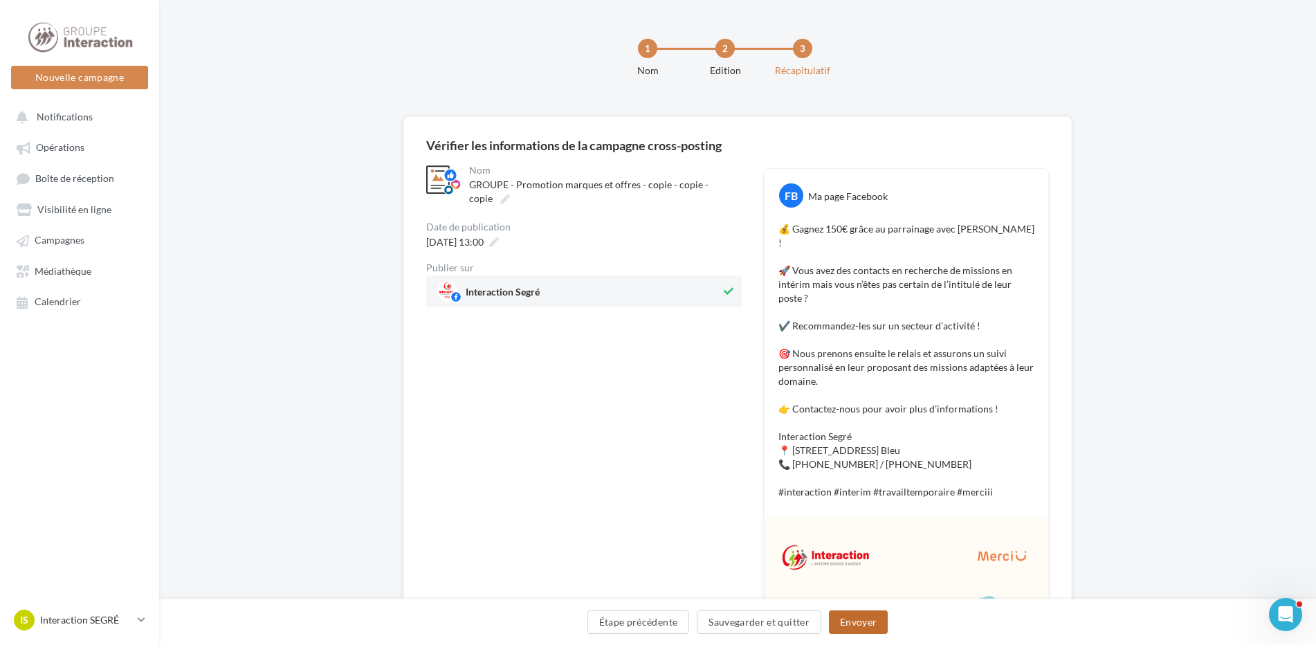
click at [866, 621] on button "Envoyer" at bounding box center [858, 622] width 59 height 24
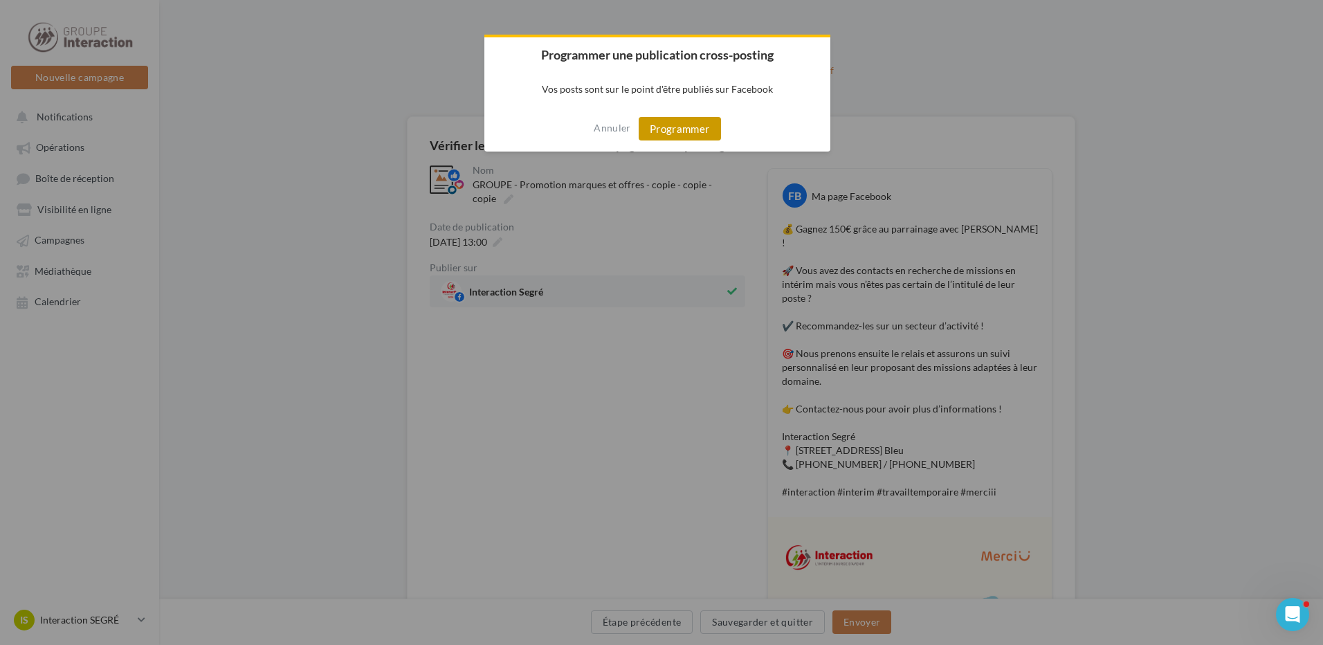
click at [682, 136] on button "Programmer" at bounding box center [680, 129] width 82 height 24
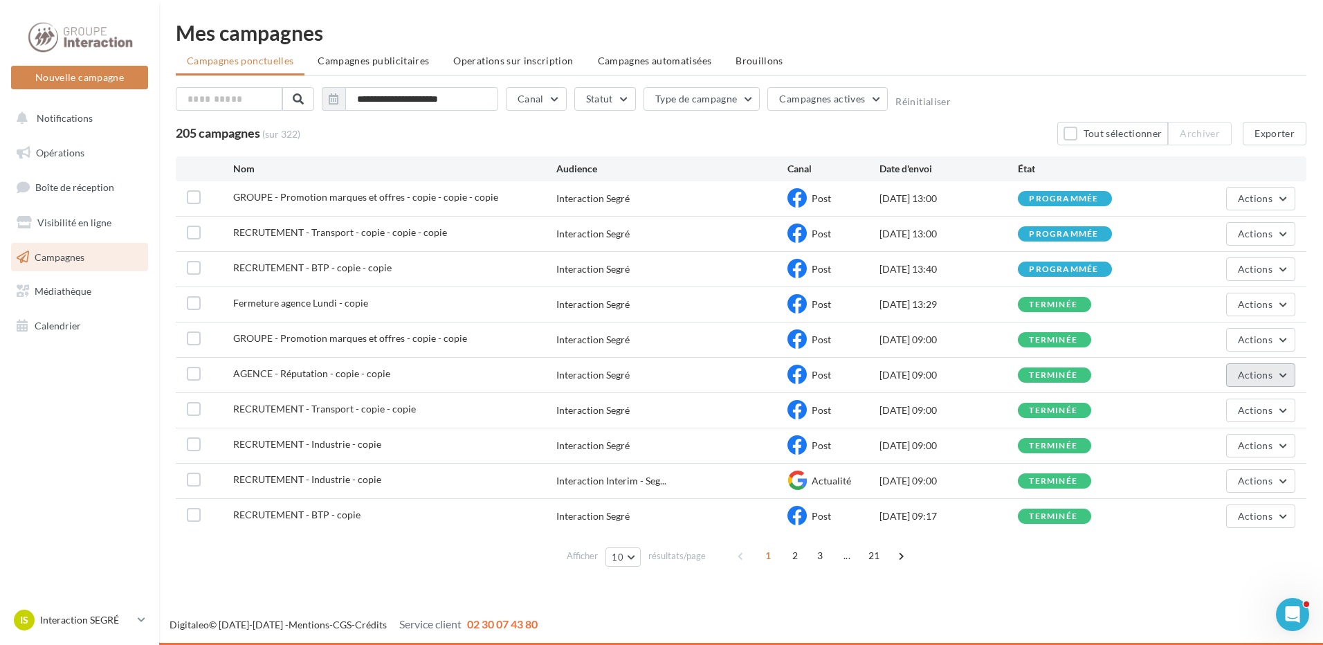
click at [1253, 369] on span "Actions" at bounding box center [1255, 375] width 35 height 12
click at [1202, 483] on button "Dupliquer" at bounding box center [1226, 480] width 138 height 36
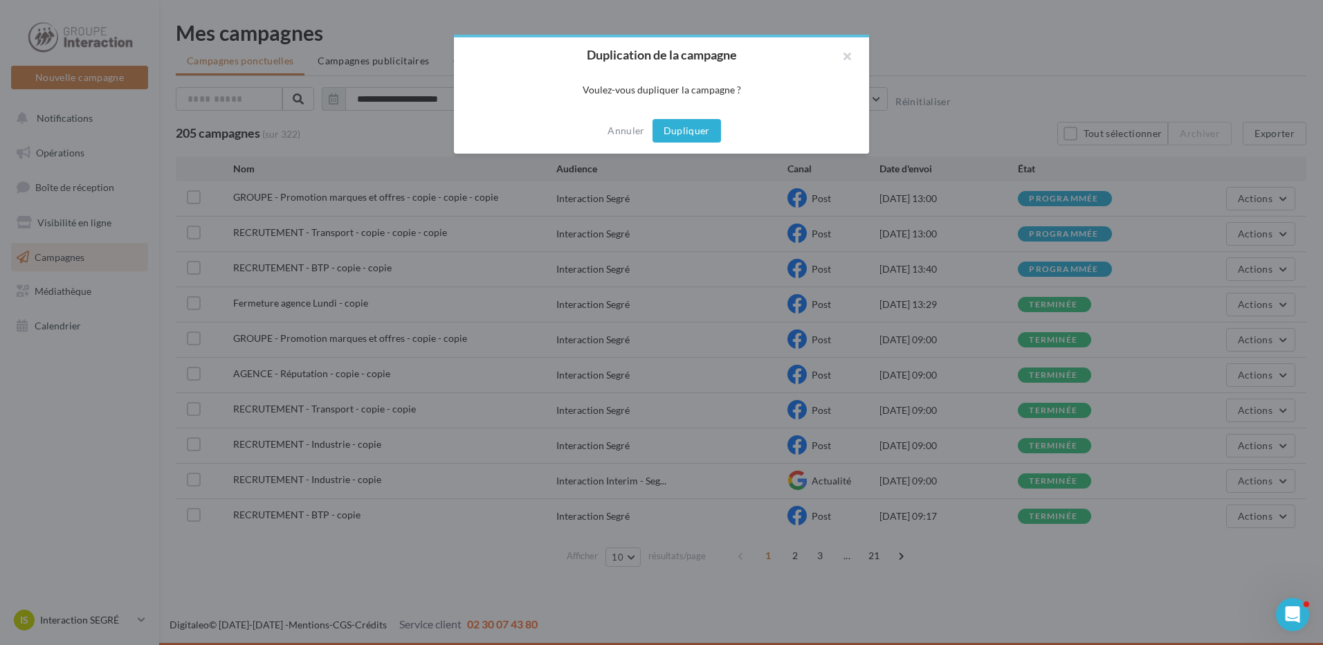
click at [675, 134] on button "Dupliquer" at bounding box center [687, 131] width 69 height 24
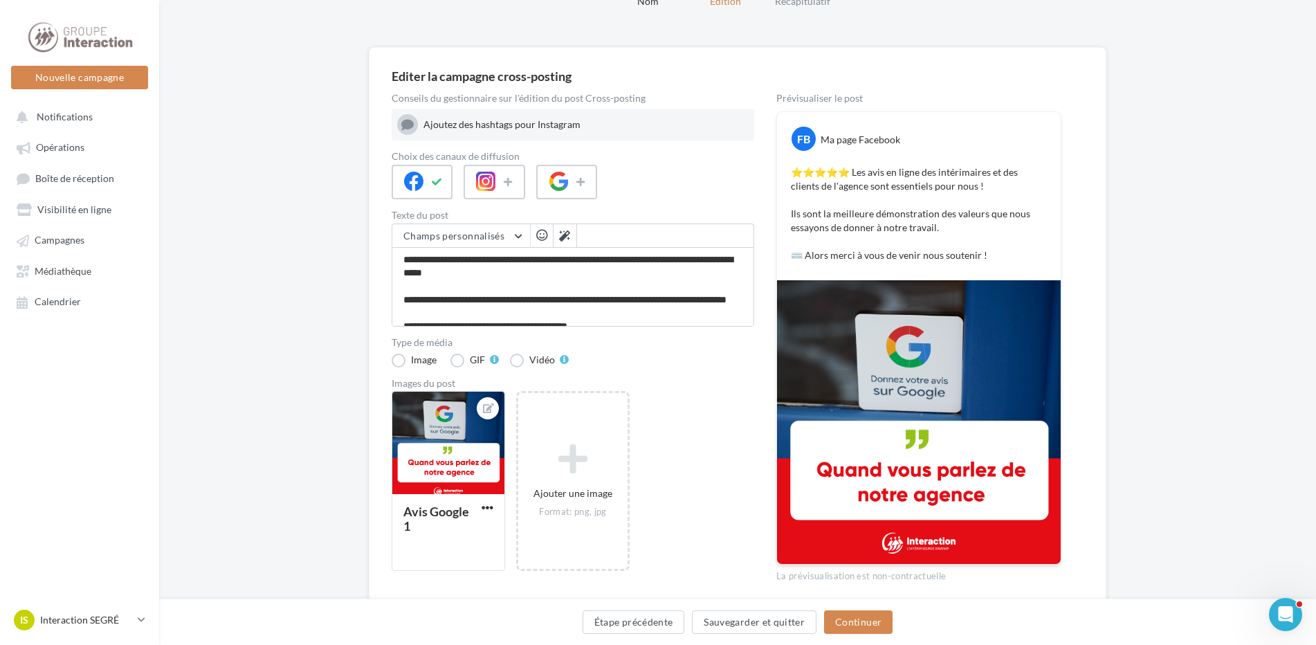
scroll to position [122, 0]
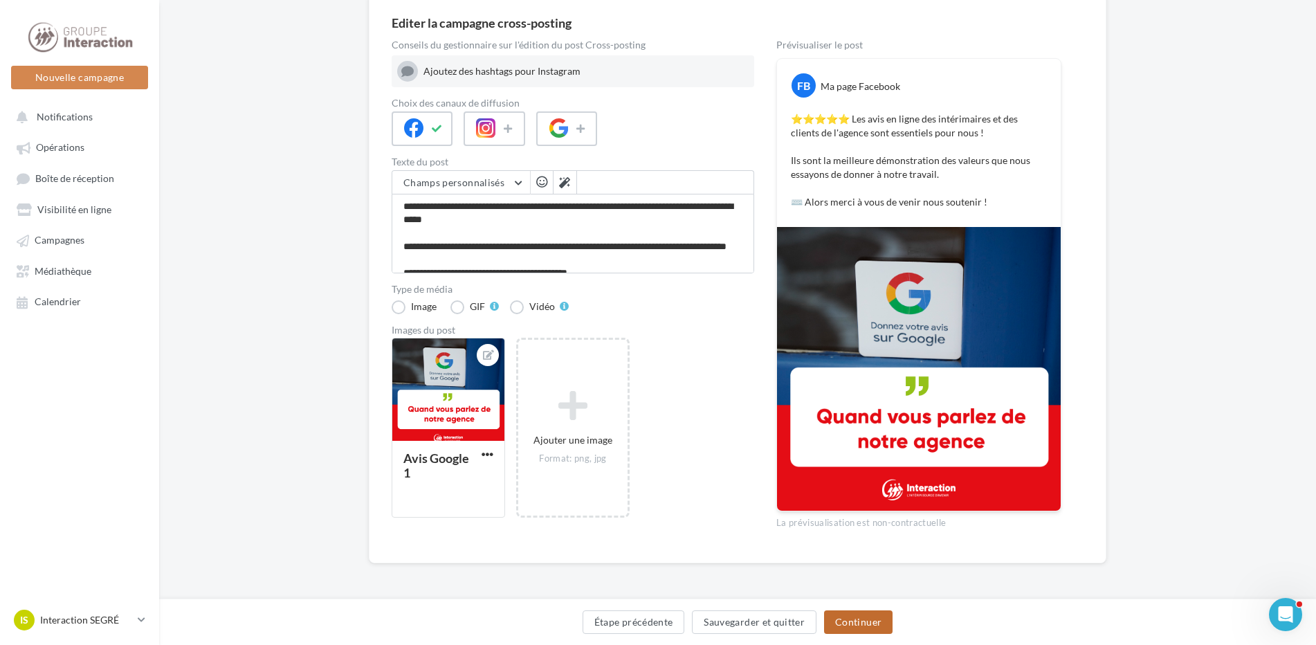
click at [864, 626] on button "Continuer" at bounding box center [858, 622] width 69 height 24
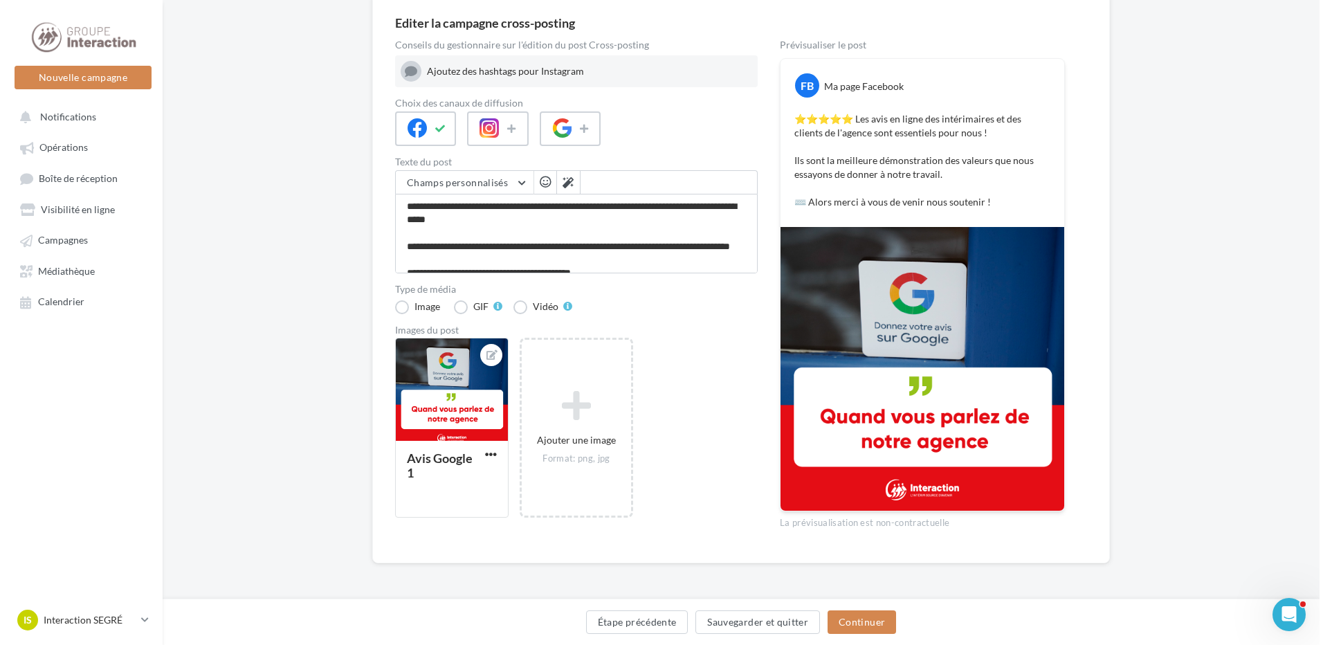
scroll to position [0, 0]
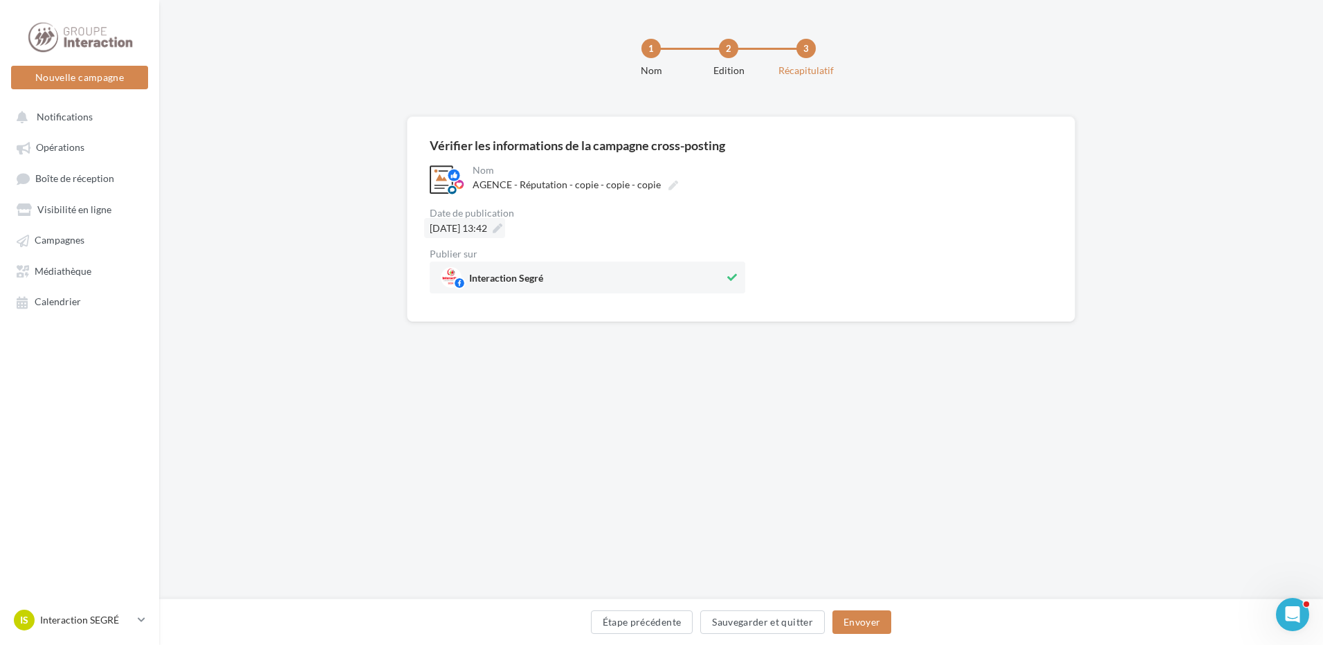
click at [505, 223] on div "13/10/2025 à 13:42" at bounding box center [464, 228] width 81 height 20
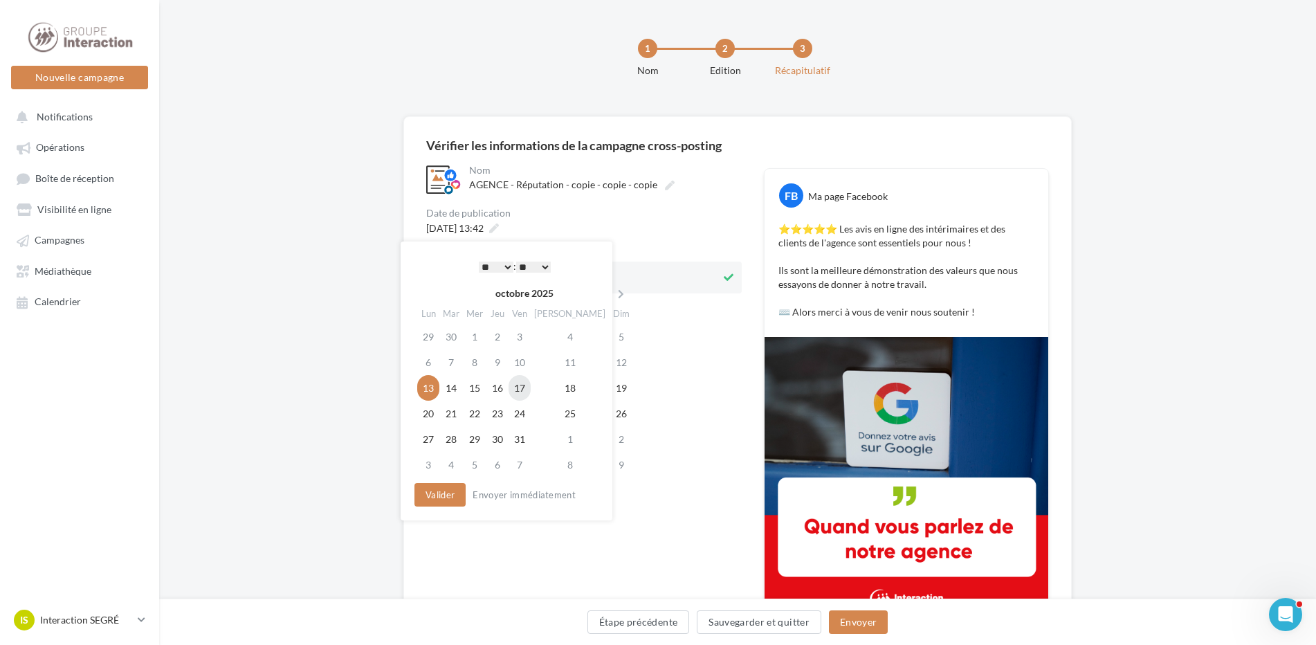
click at [530, 385] on td "17" at bounding box center [520, 388] width 22 height 26
click at [432, 489] on button "Valider" at bounding box center [436, 495] width 51 height 24
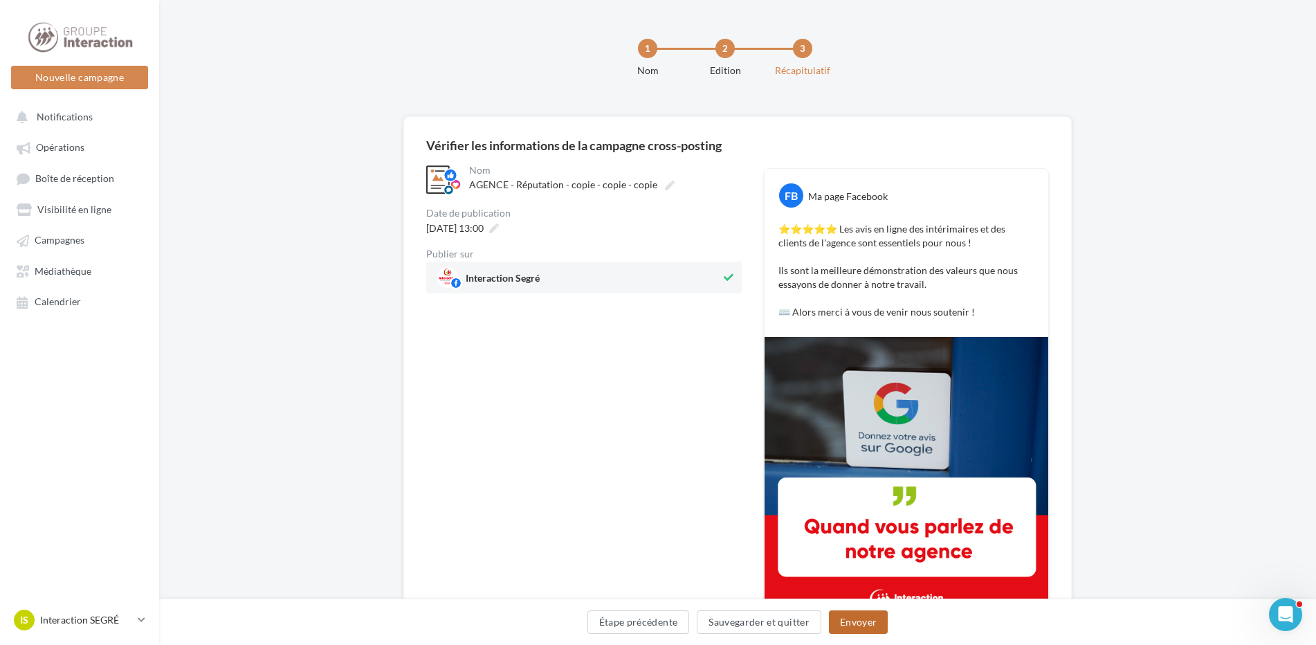
click at [864, 621] on button "Envoyer" at bounding box center [858, 622] width 59 height 24
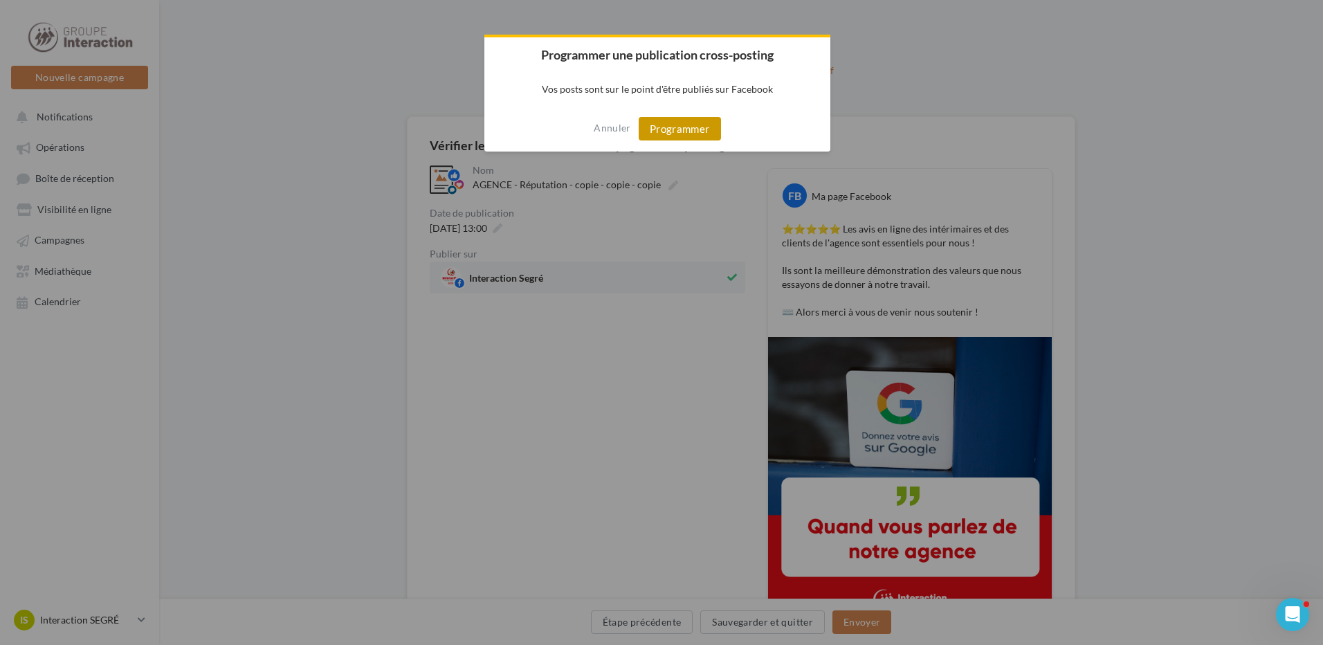
click at [695, 135] on button "Programmer" at bounding box center [680, 129] width 82 height 24
